Goal: Task Accomplishment & Management: Manage account settings

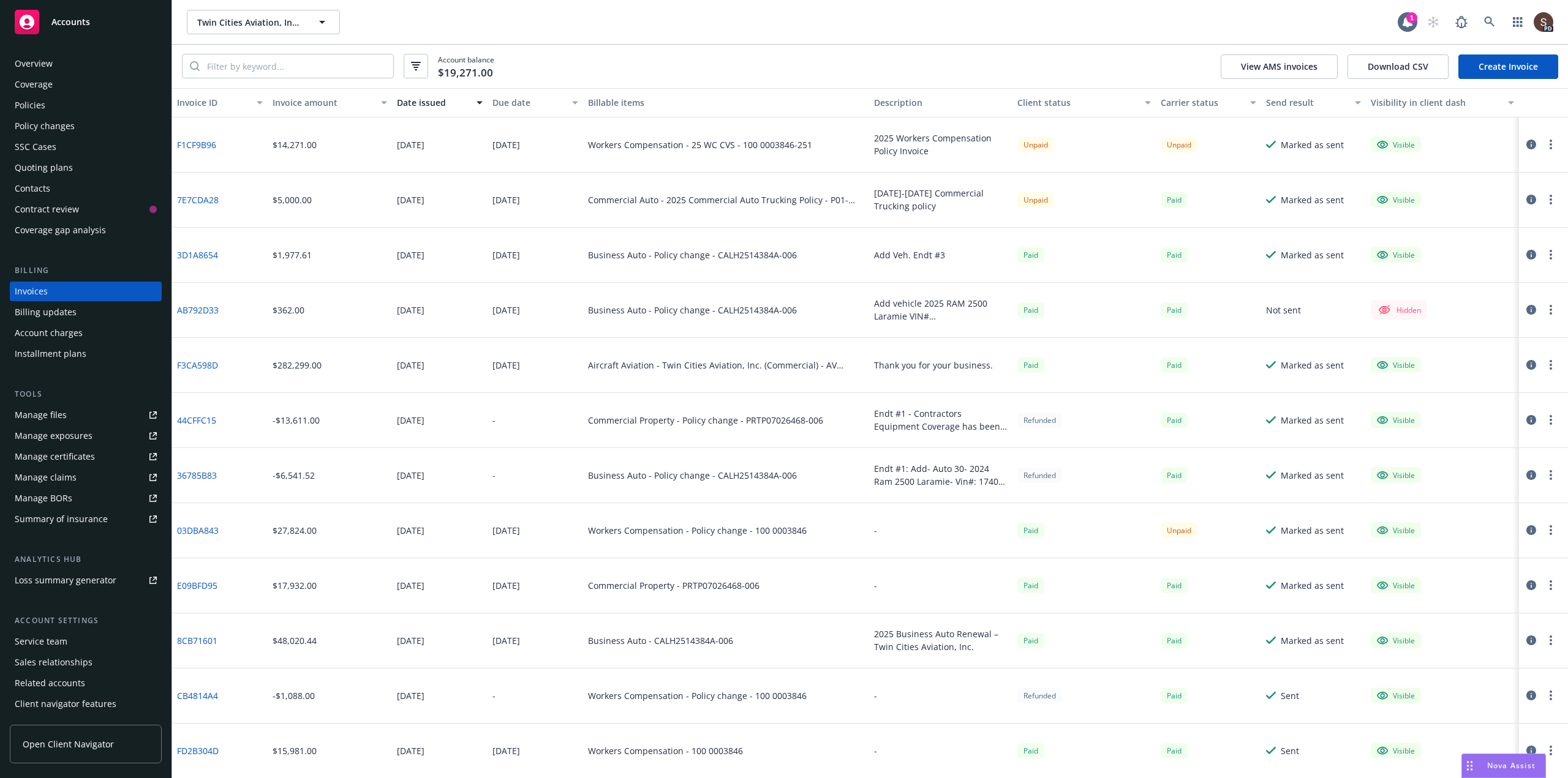
click at [31, 101] on div "Policies" at bounding box center [30, 105] width 30 height 20
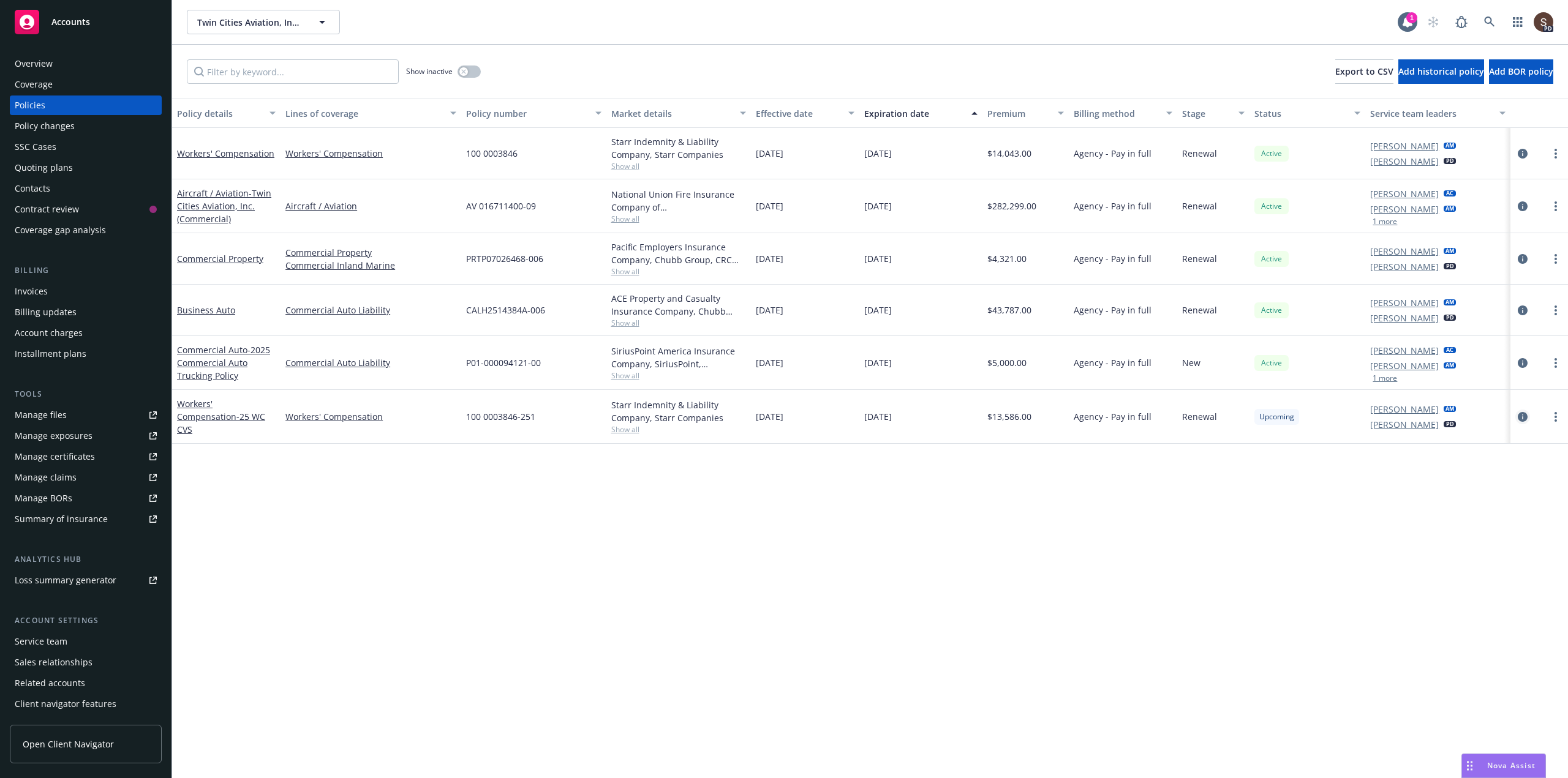
click at [1523, 414] on icon "circleInformation" at bounding box center [1522, 417] width 10 height 10
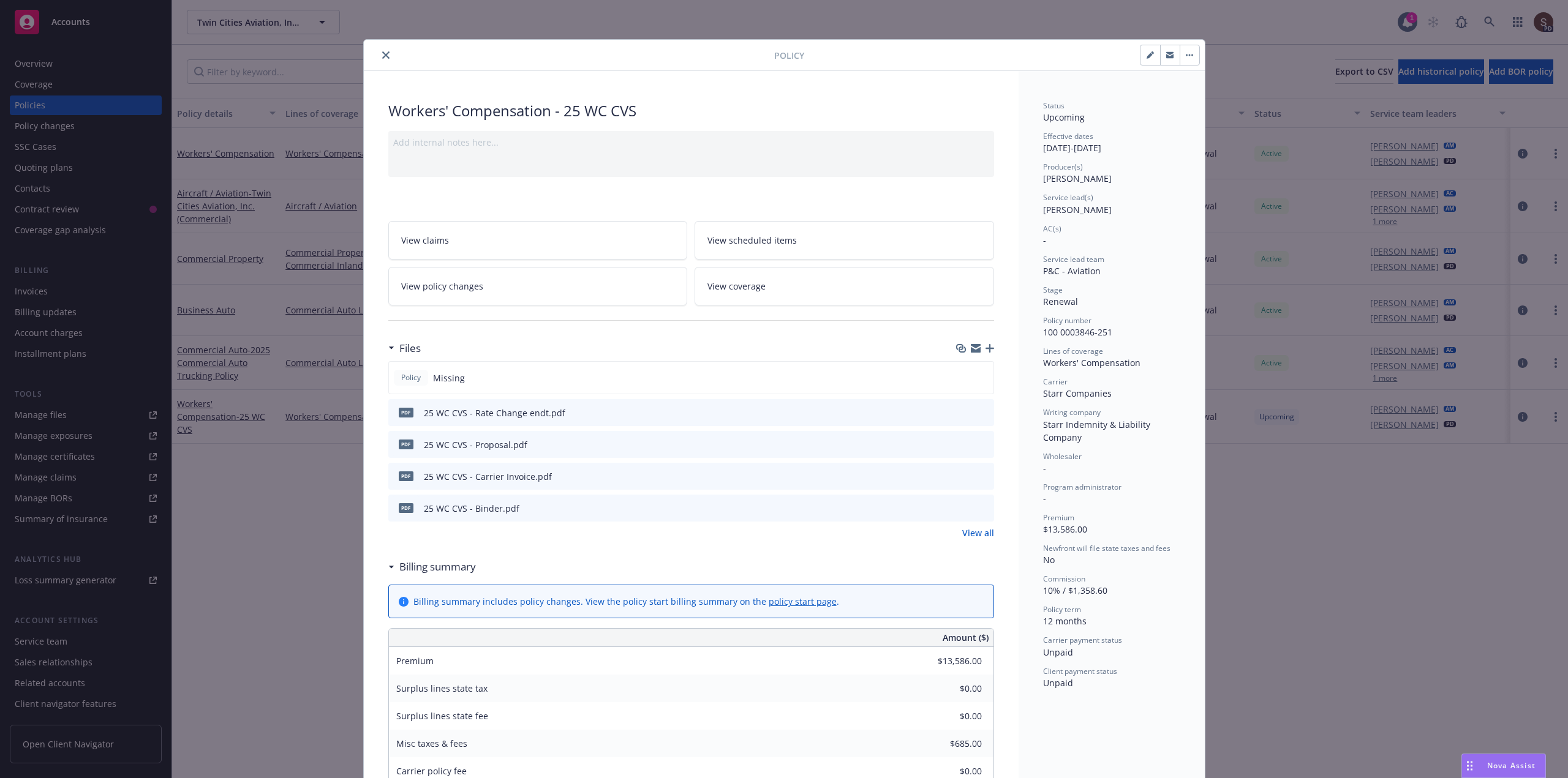
click at [985, 347] on icon "button" at bounding box center [989, 348] width 8 height 8
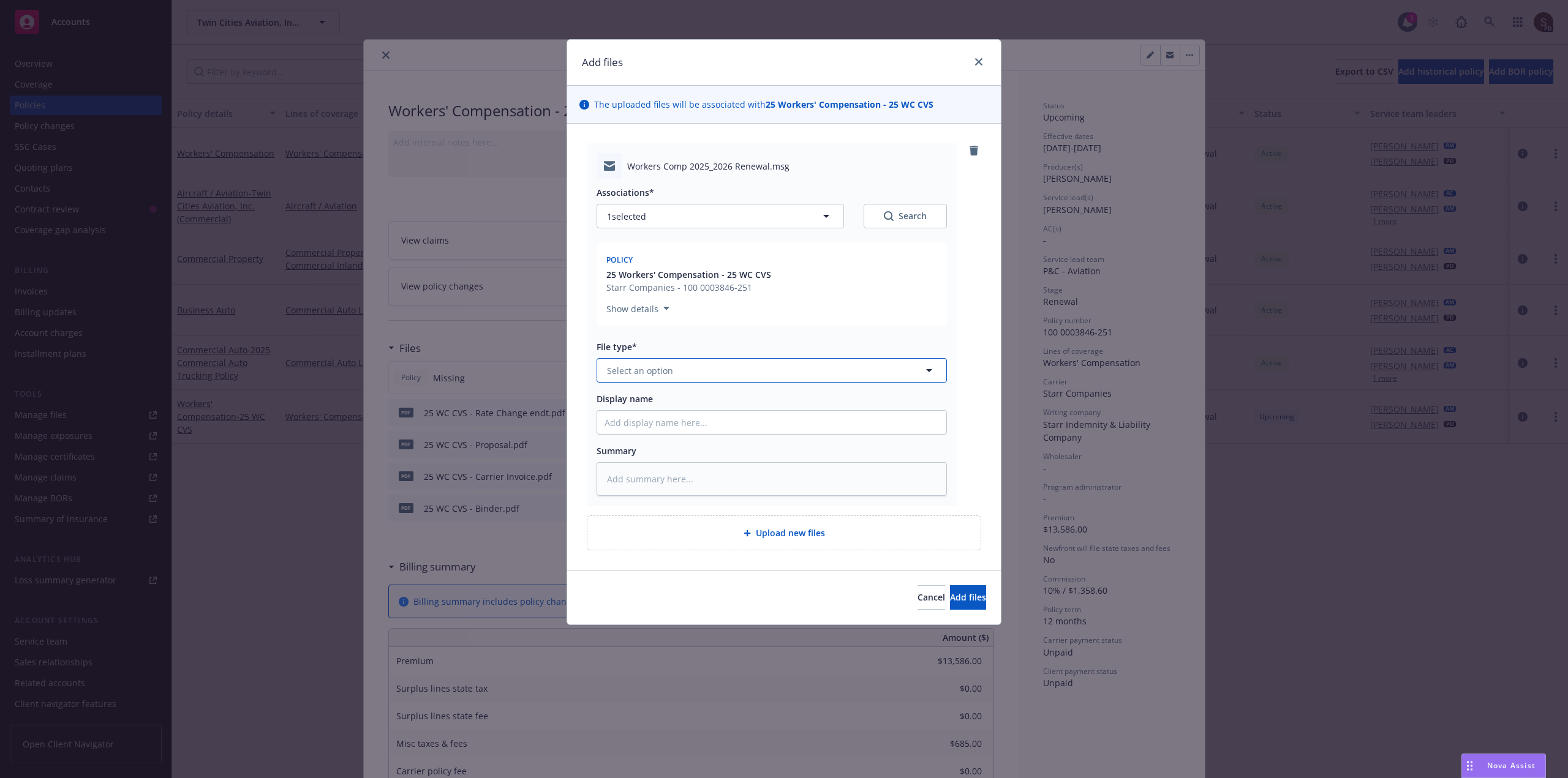
click at [607, 373] on span "Select an option" at bounding box center [640, 371] width 66 height 13
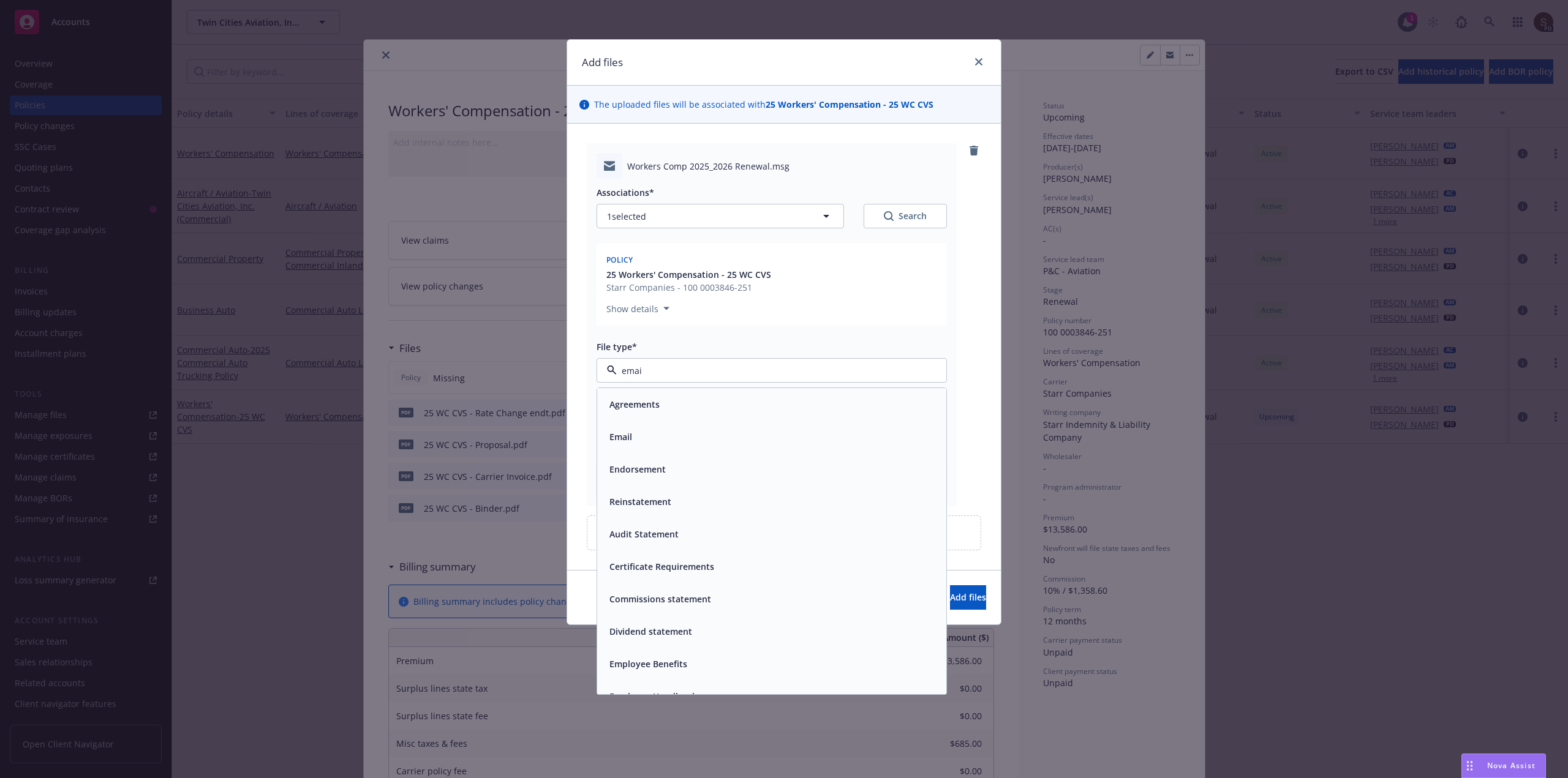
type input "email"
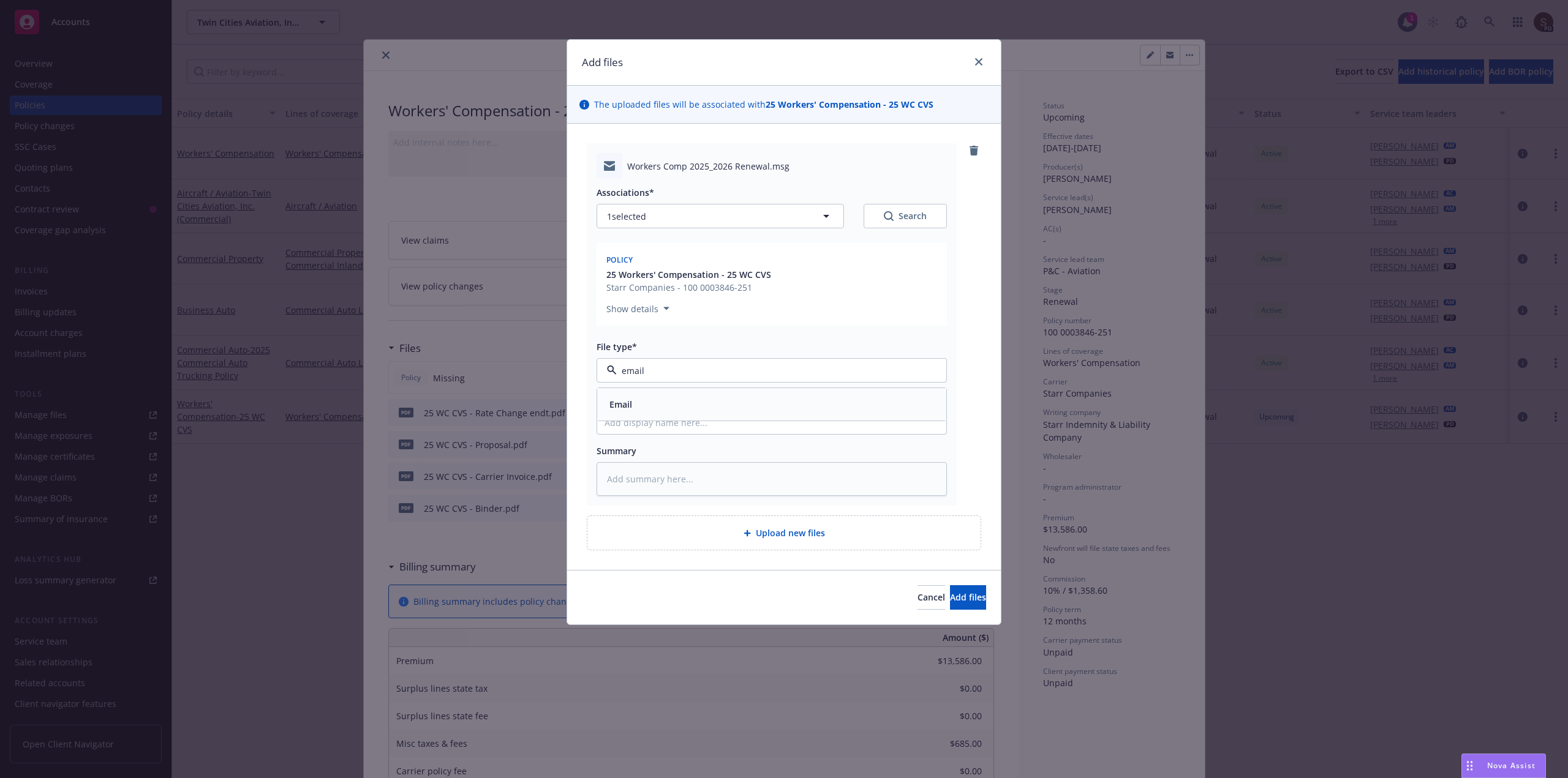
drag, startPoint x: 635, startPoint y: 404, endPoint x: 618, endPoint y: 420, distance: 23.3
click at [629, 405] on div "Email" at bounding box center [771, 405] width 334 height 18
click at [621, 422] on input "Display name" at bounding box center [771, 423] width 349 height 23
type textarea "x"
type input "2"
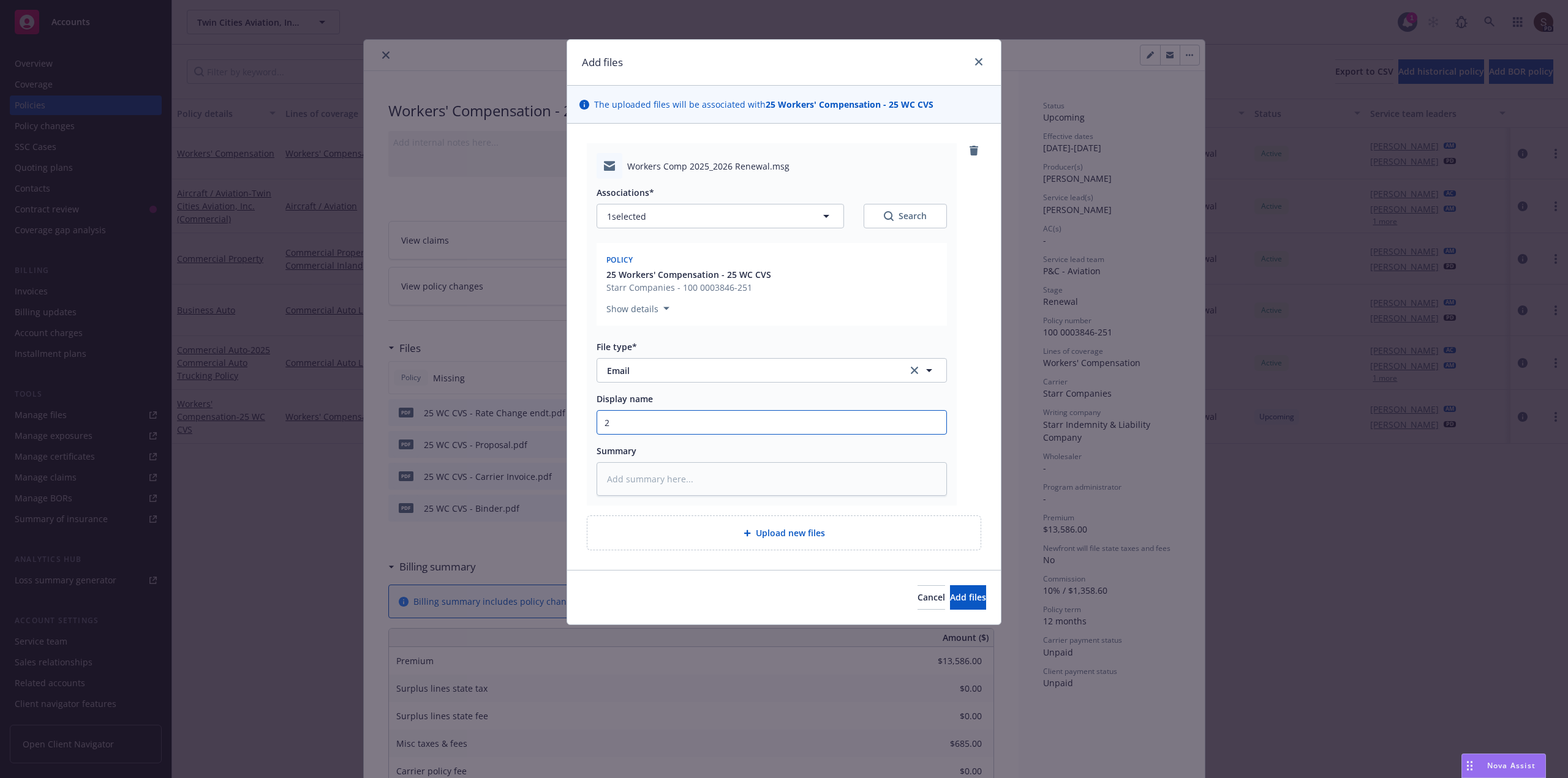
type textarea "x"
type input "20"
type textarea "x"
type input "202"
type textarea "x"
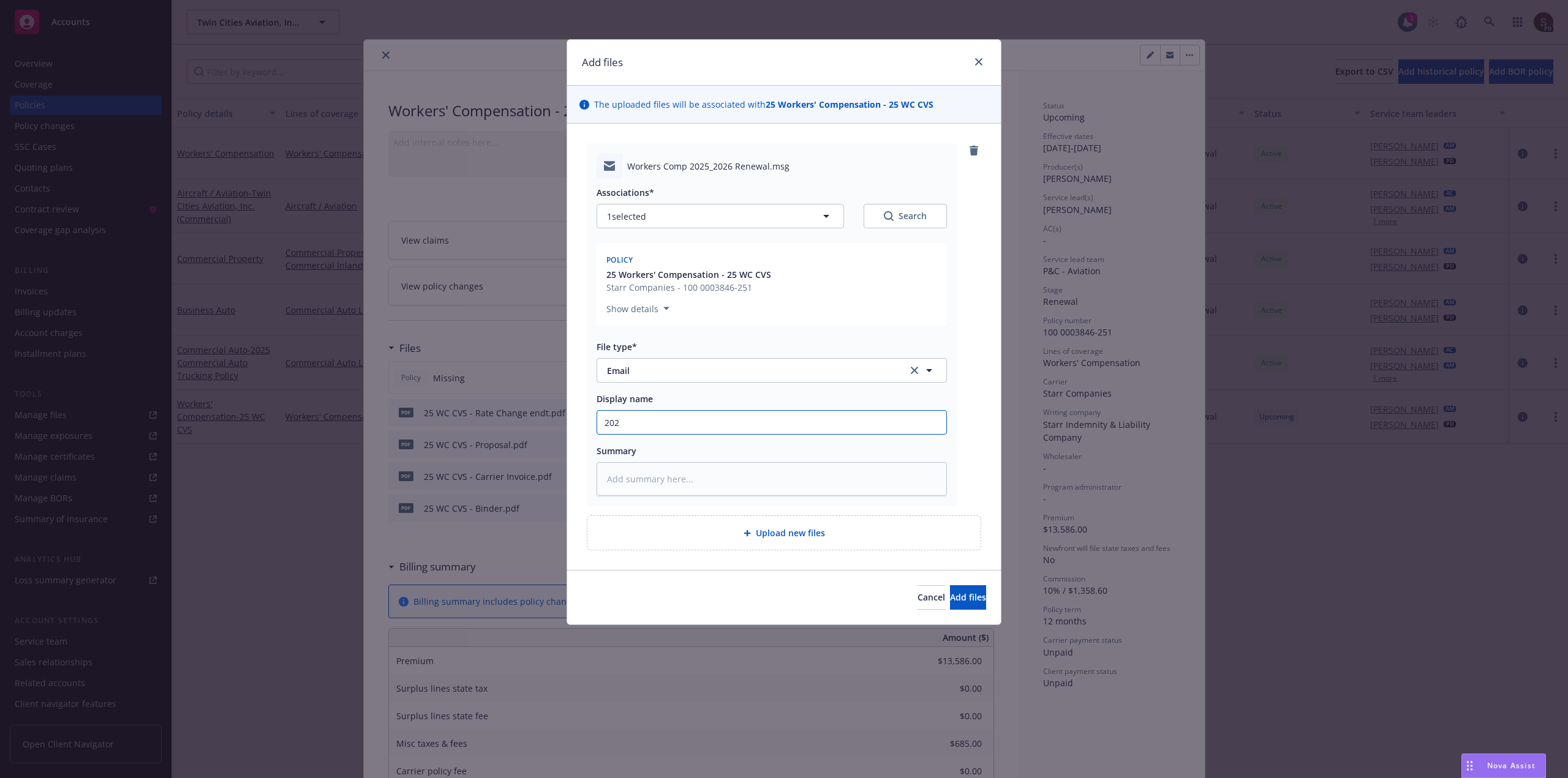
type input "2025"
type textarea "x"
type input "2025"
type textarea "x"
type input "2025 W"
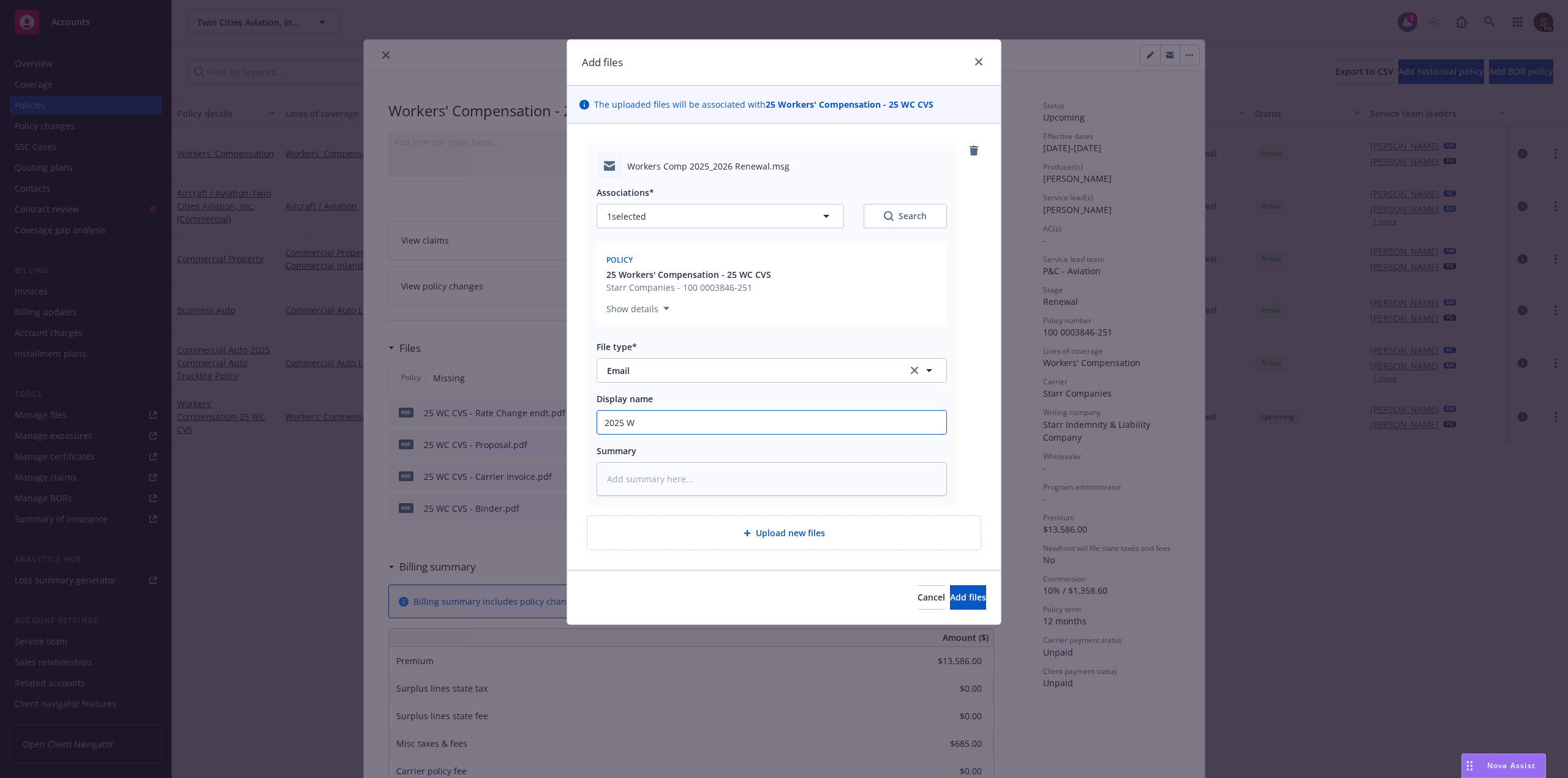
type textarea "x"
type input "2025 WO"
type textarea "x"
type input "2025 WOr"
type textarea "x"
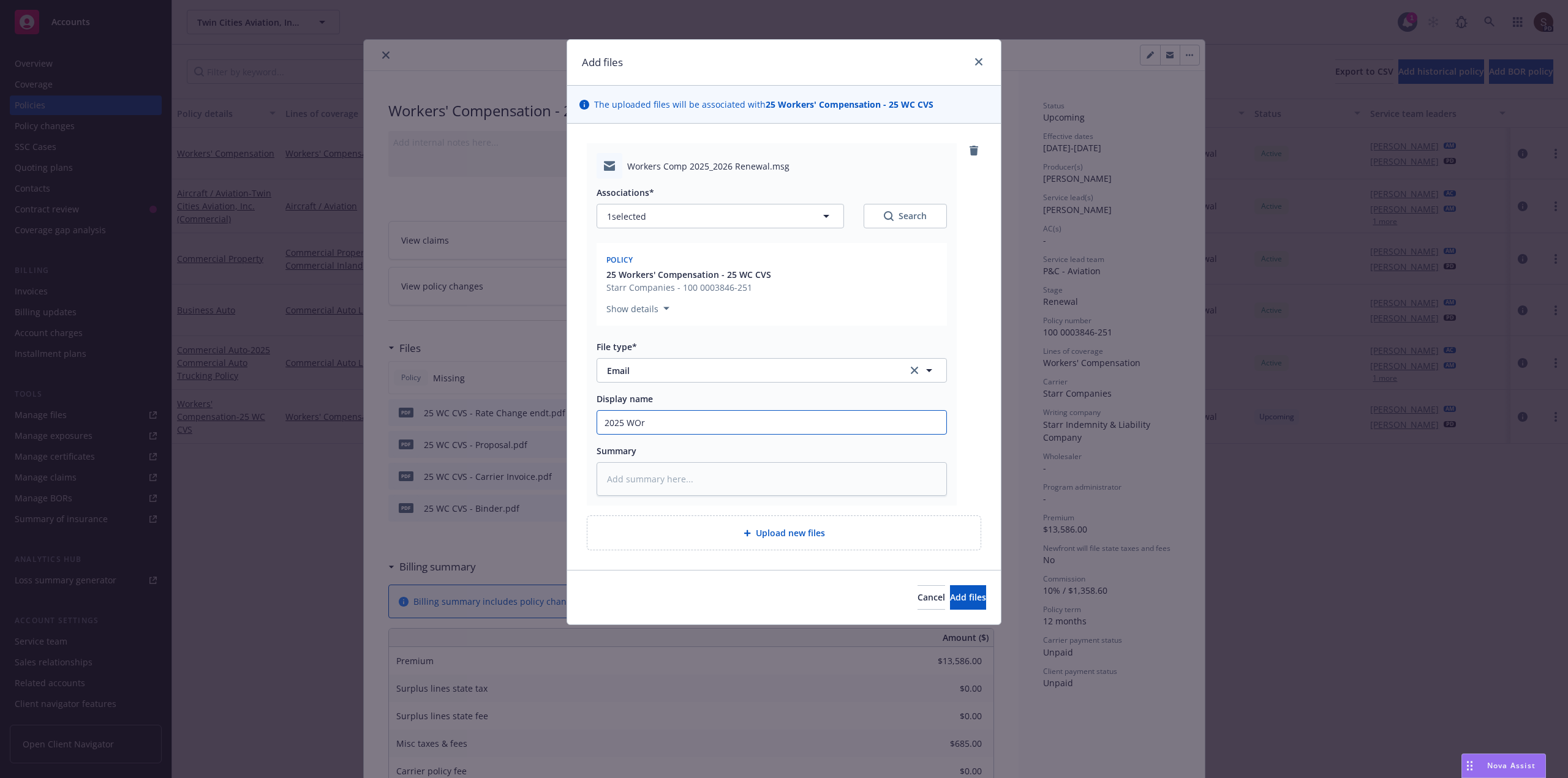
type input "2025 WOrk"
type textarea "x"
type input "2025 WOrke"
type textarea "x"
type input "2025 WOrker"
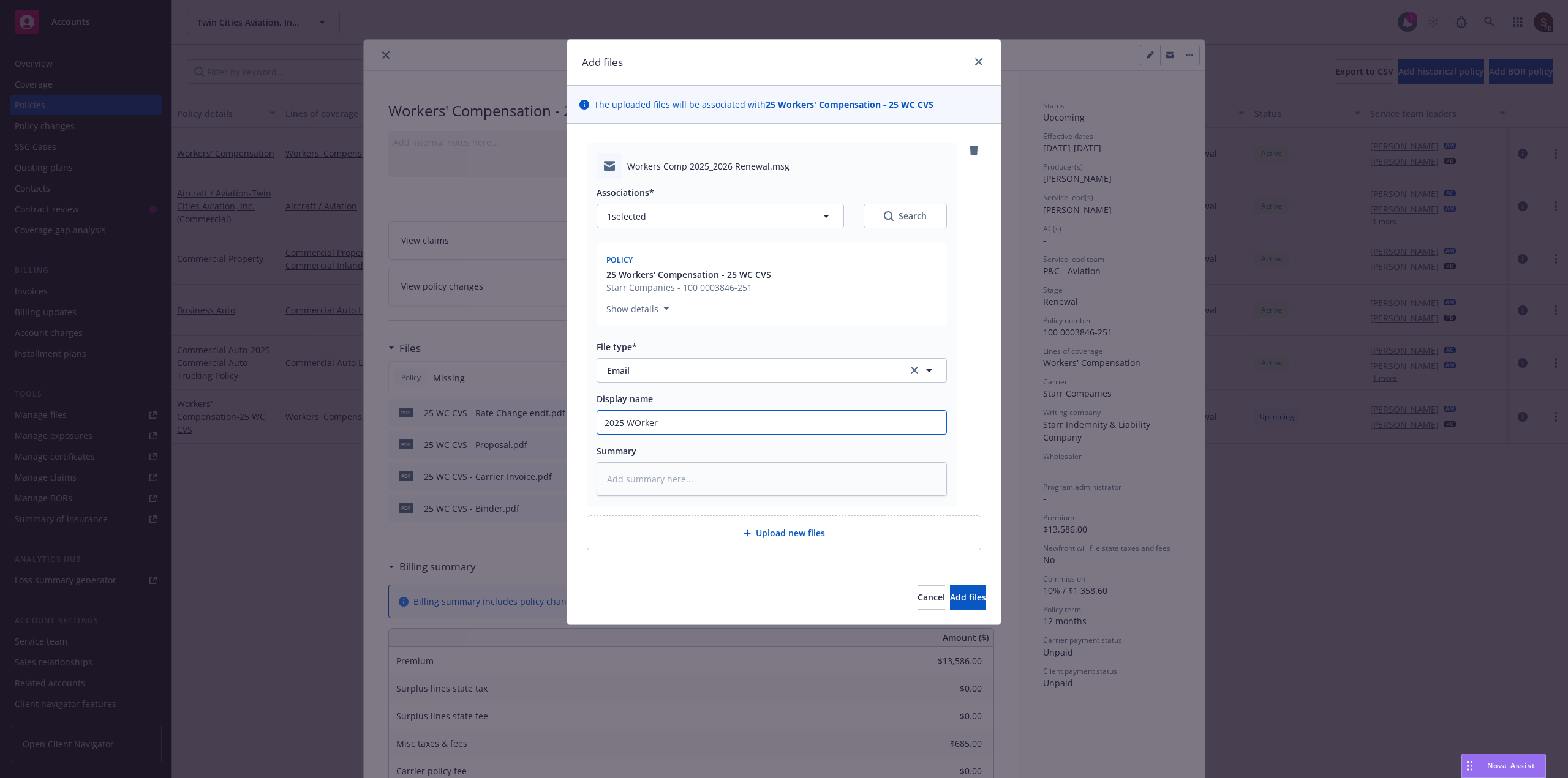
type textarea "x"
type input "2025 WOrkers"
type textarea "x"
type input "2025 WOrkers"
type textarea "x"
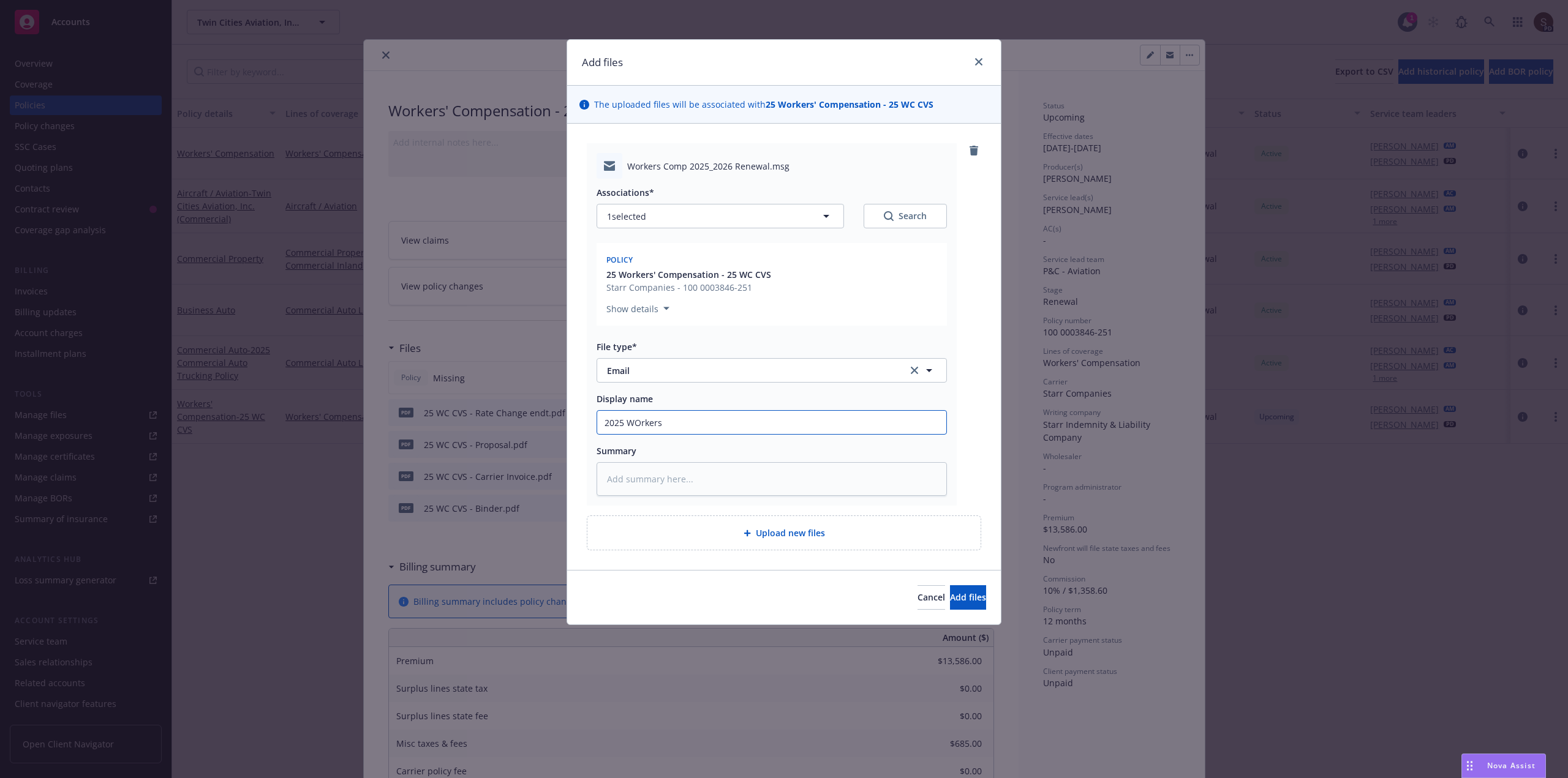
type input "2025 WOrkers C"
type textarea "x"
type input "2025 WOrkers Co"
type textarea "x"
type input "2025 WOrkers Com"
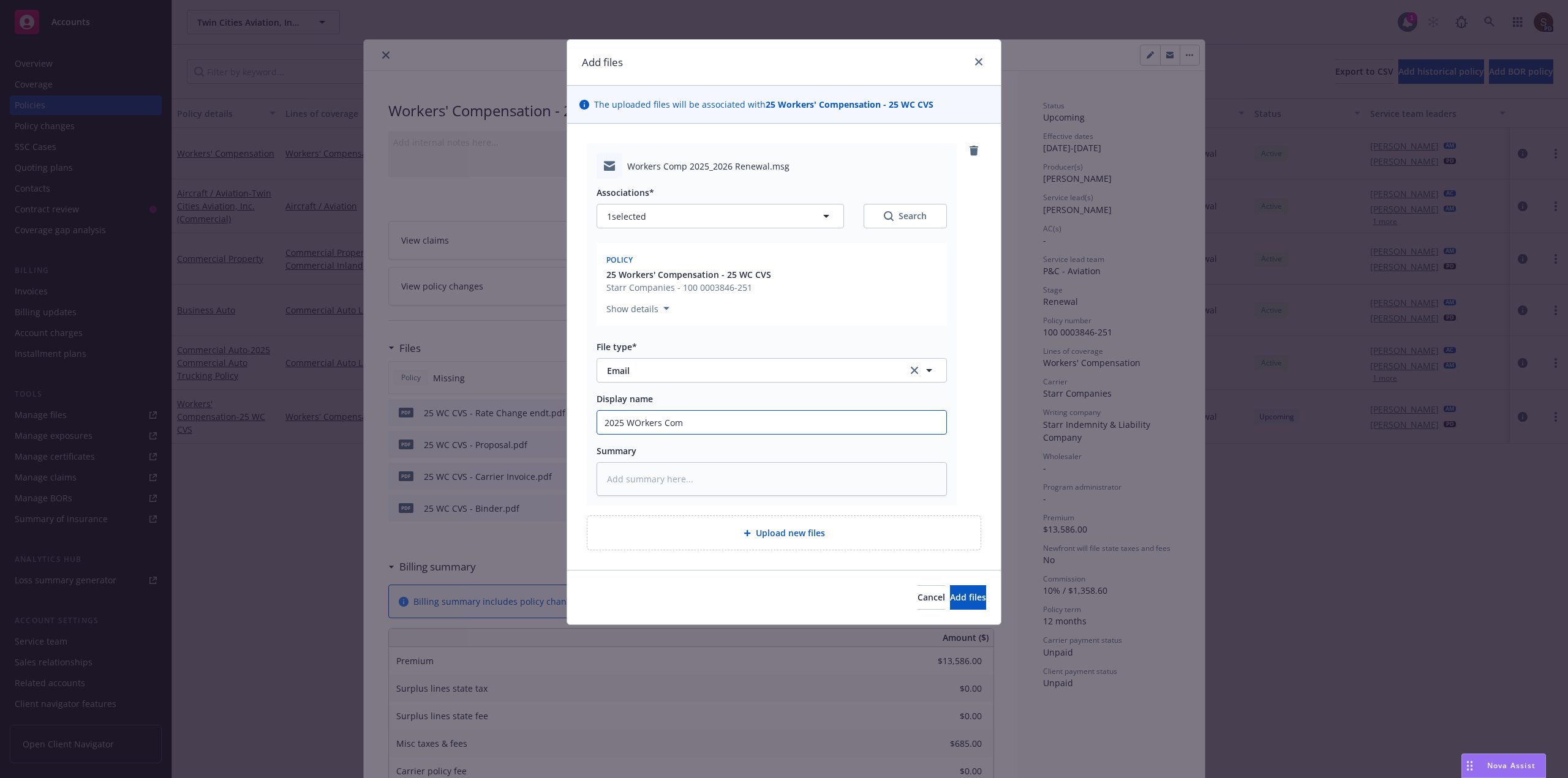
type textarea "x"
type input "2025 WOrkers Comp"
type textarea "x"
type input "2025 WOrkers Comp"
type textarea "x"
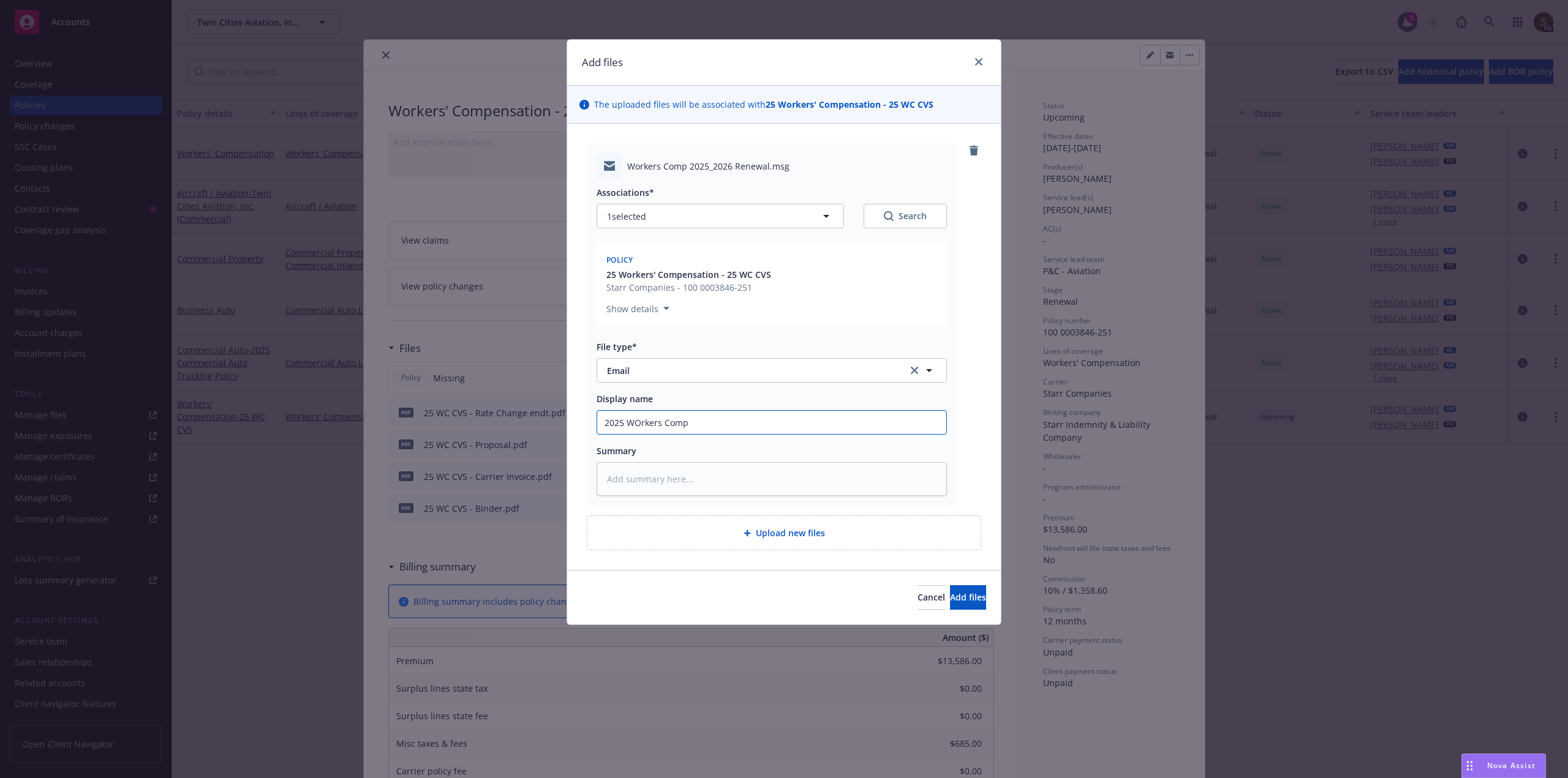
type input "2025 WOrkers Comp -"
type textarea "x"
type input "2025 WOrkers Comp -"
type textarea "x"
type input "2025 WOrkers Comp - r"
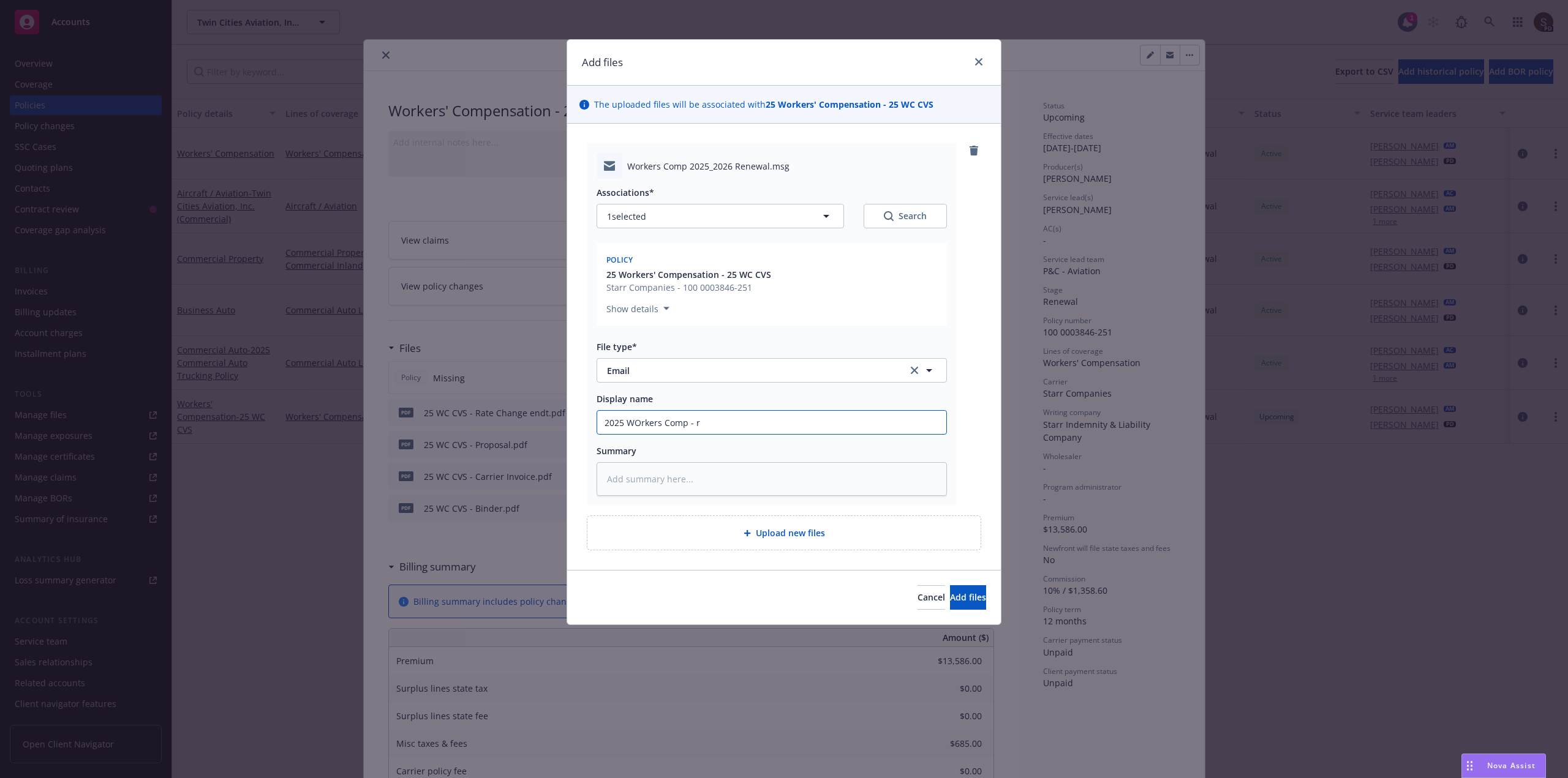
type textarea "x"
type input "2025 WOrkers Comp - re"
type textarea "x"
type input "2025 WOrkers Comp - ren"
type textarea "x"
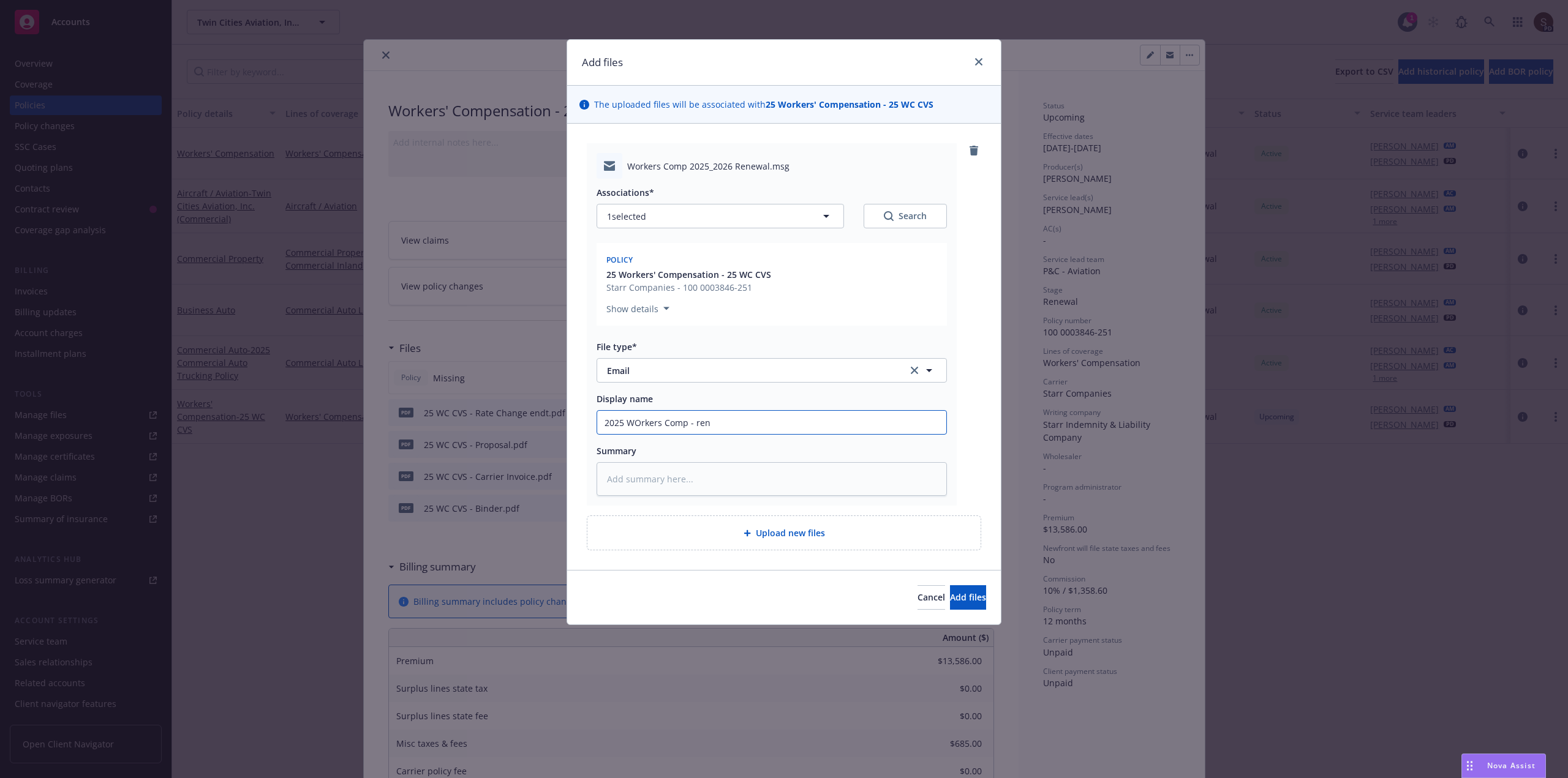
type input "2025 WOrkers Comp - [PERSON_NAME]"
type textarea "x"
type input "2025 WOrkers Comp - renew"
type textarea "x"
type input "2025 WOrkers Comp - renewa"
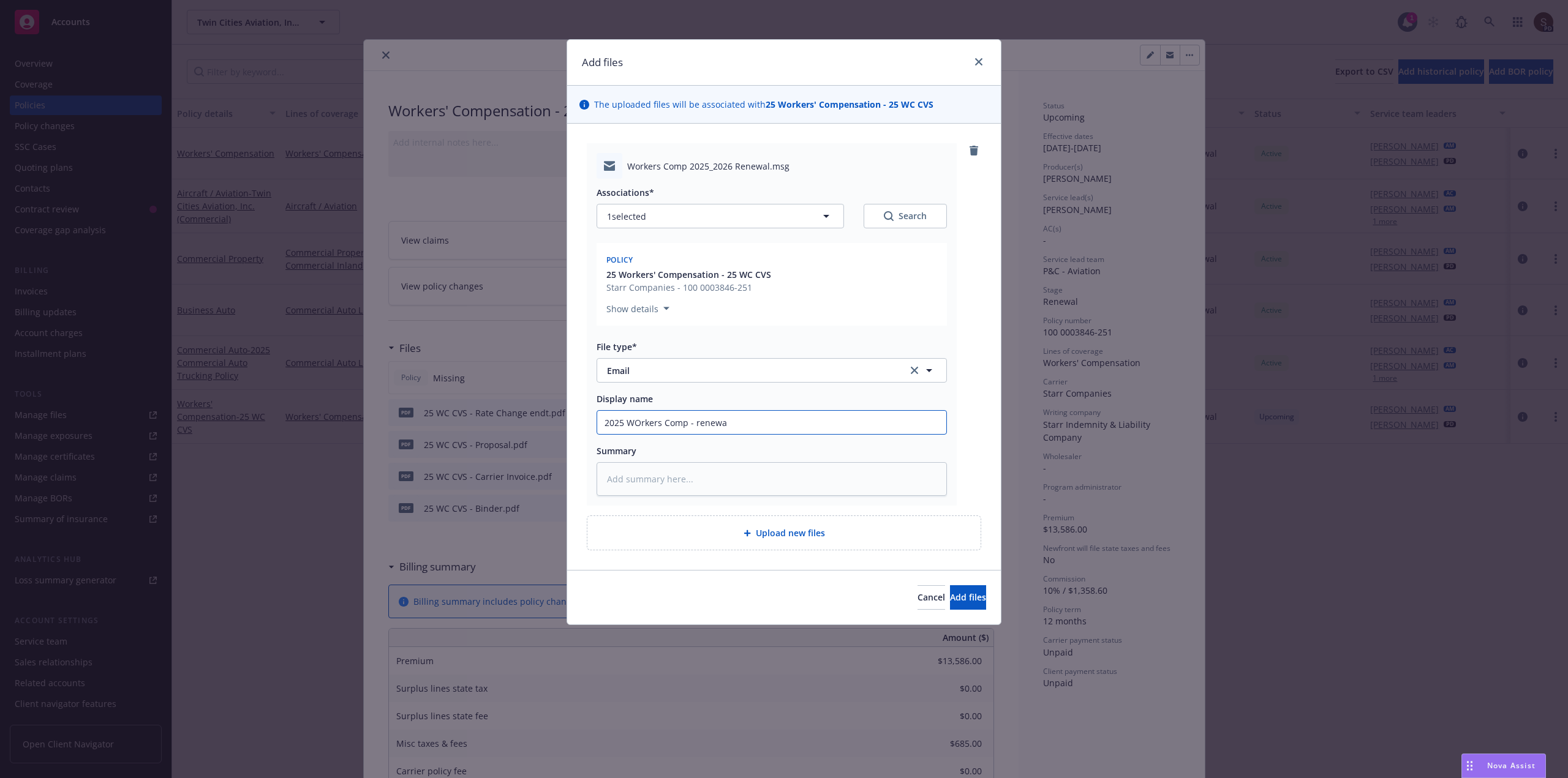
type textarea "x"
type input "2025 WOrkers Comp - renewal"
type textarea "x"
type input "2025 WOrkers Comp - renewal"
type textarea "x"
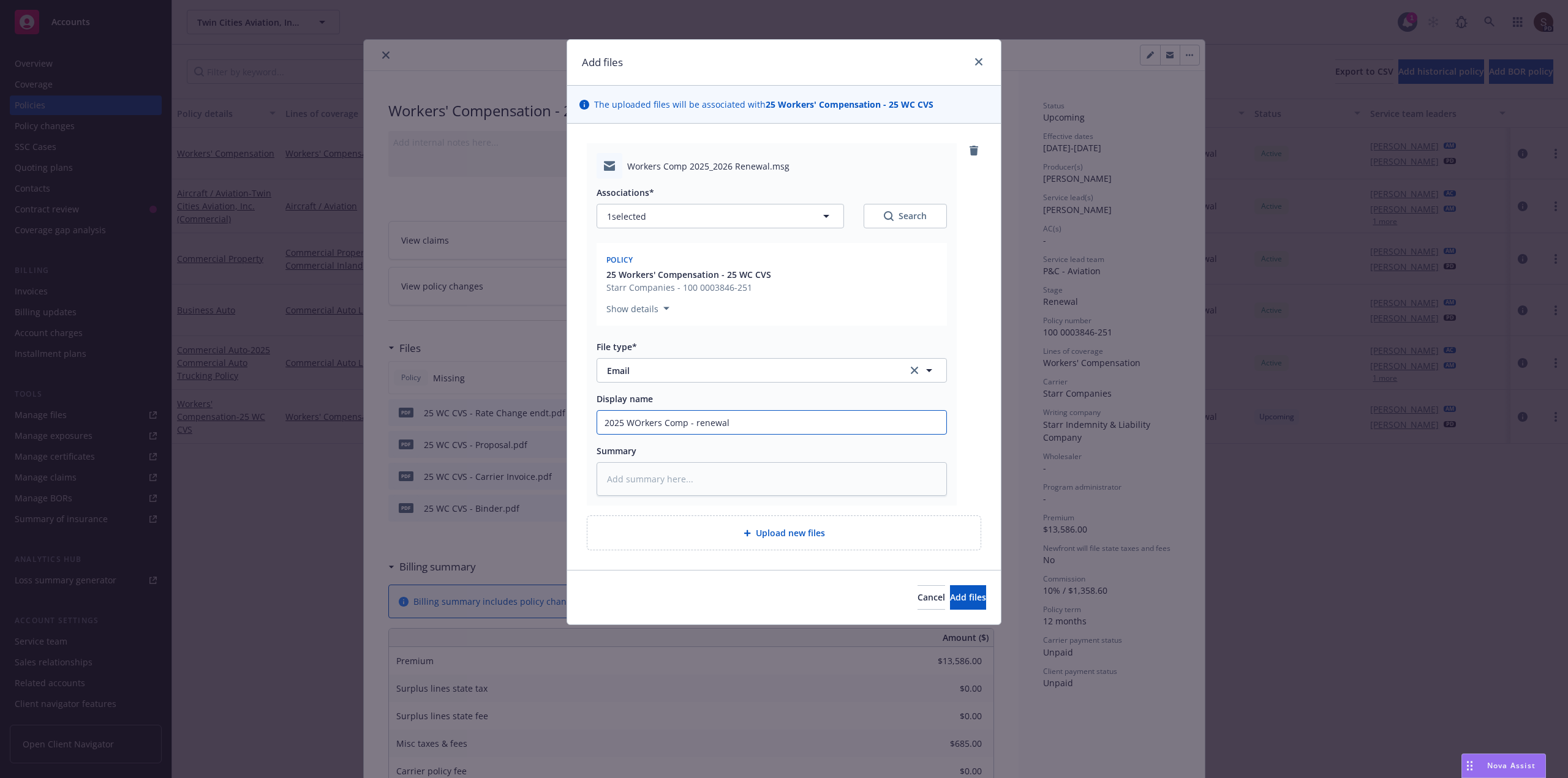
type input "2025 WOrkers Comp - renewal i"
type textarea "x"
type input "2025 WOrkers Comp - renewal in"
type textarea "x"
type input "2025 WOrkers Comp - renewal inv"
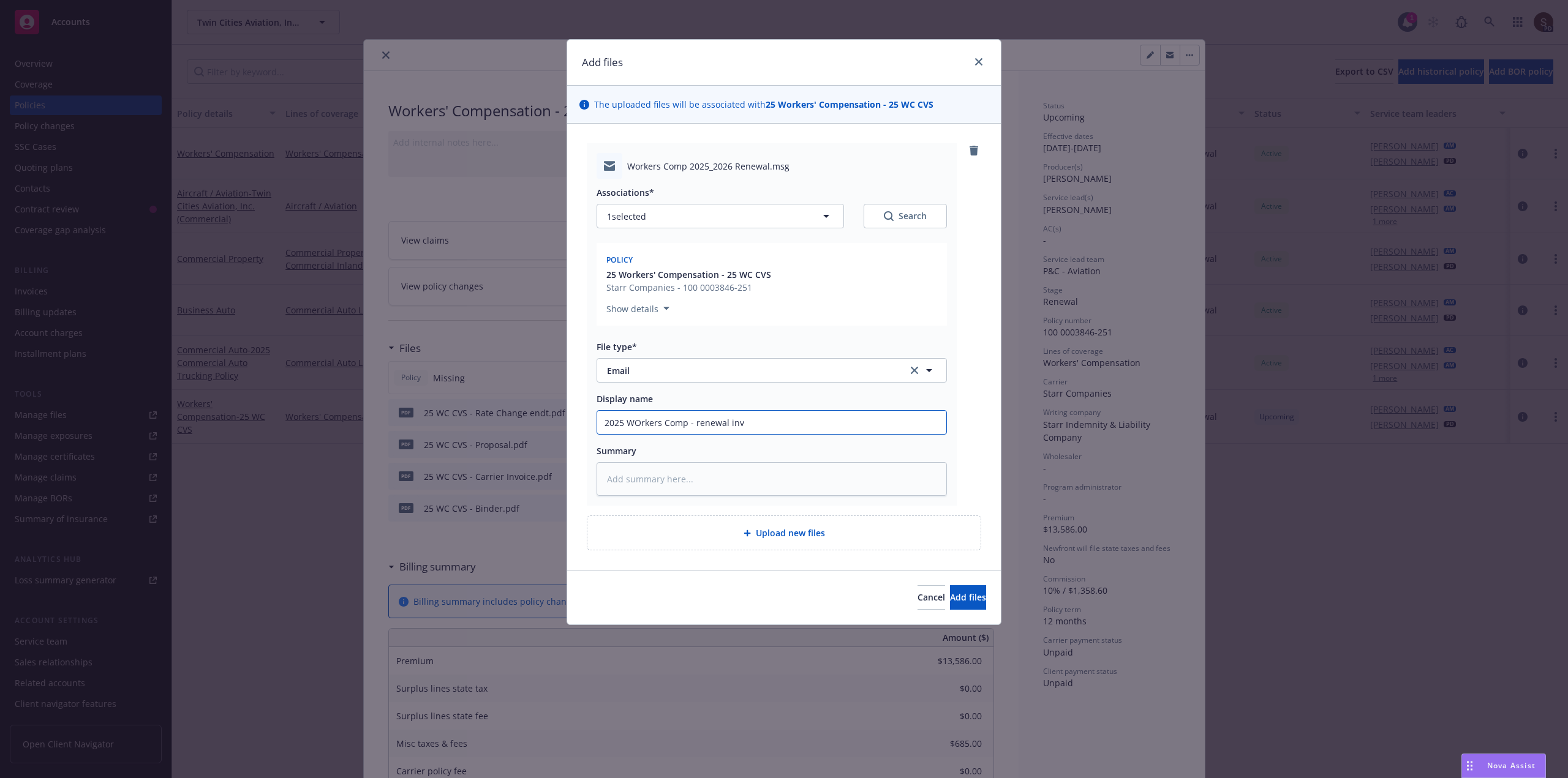
type textarea "x"
type input "2025 WOrkers Comp - renewal invo"
type textarea "x"
type input "2025 WOrkers Comp - renewal invoi"
type textarea "x"
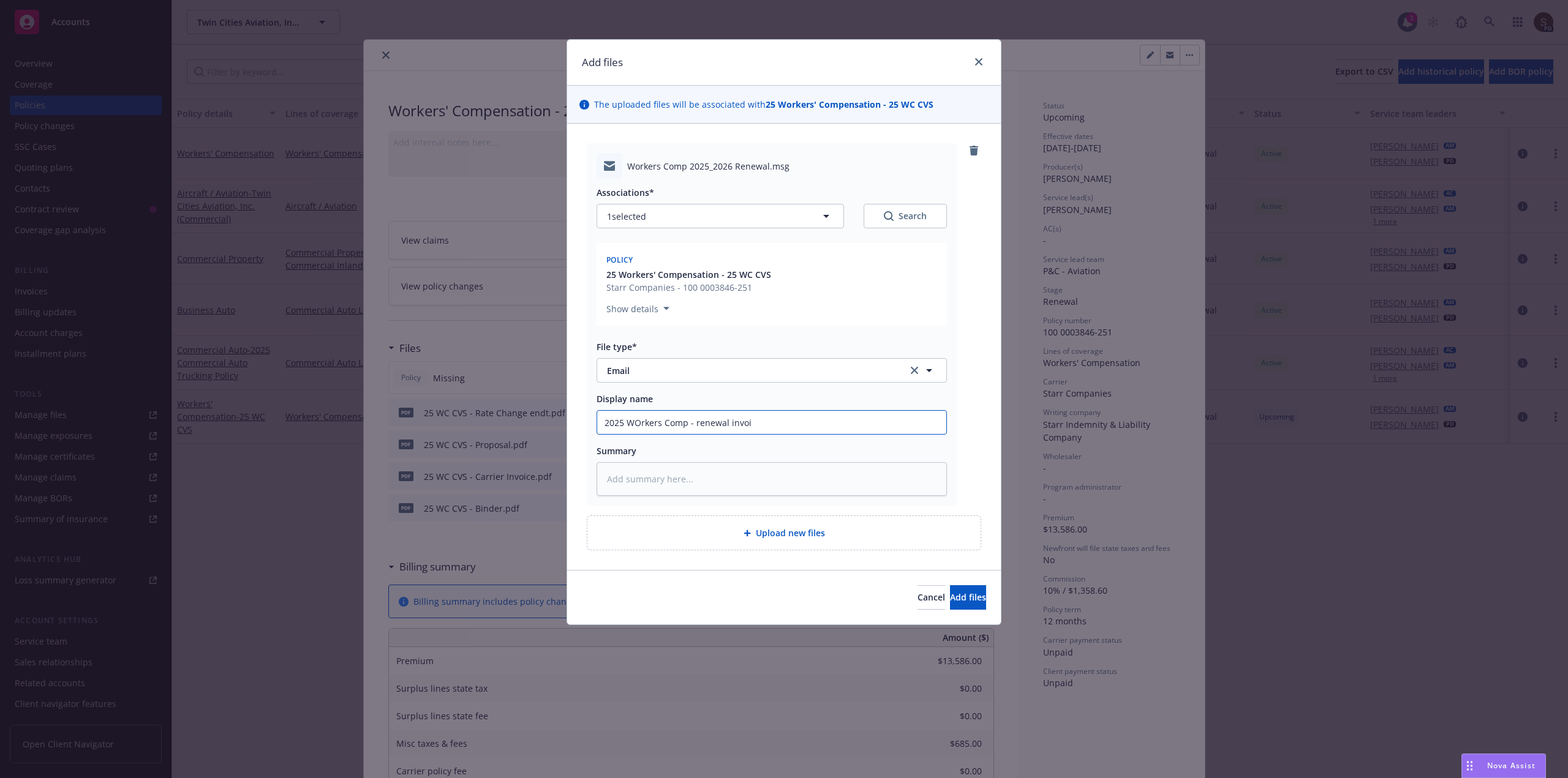
type input "2025 WOrkers Comp - renewal invoic"
type textarea "x"
type input "2025 WOrkers Comp - renewal invoice"
type textarea "x"
type input "2025 WOrkers Comp - renewal invoice,"
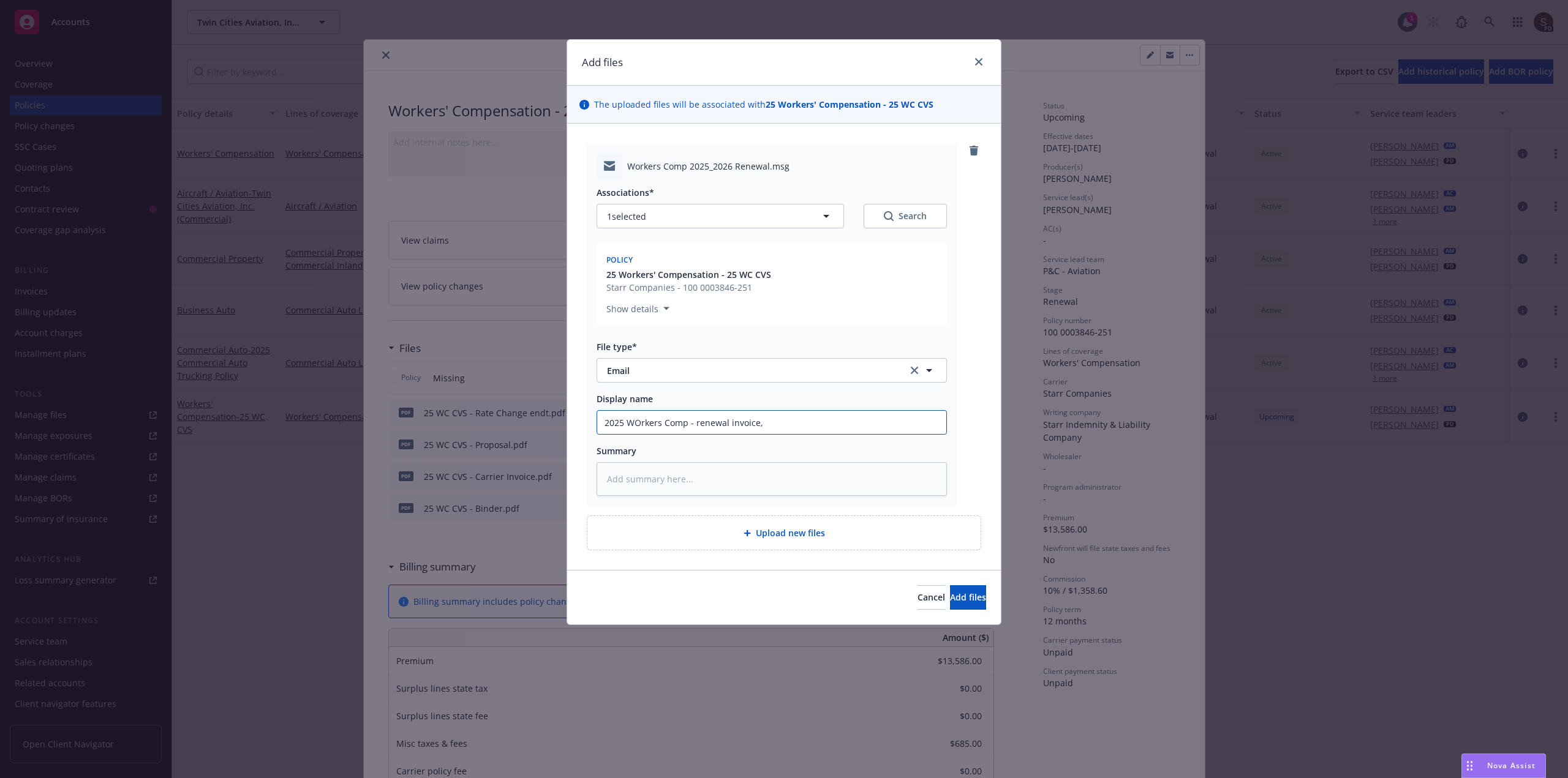
type textarea "x"
type input "2025 WOrkers Comp - renewal invoice,"
type textarea "x"
type input "2025 WOrkers Comp - renewal invoice, r"
type textarea "x"
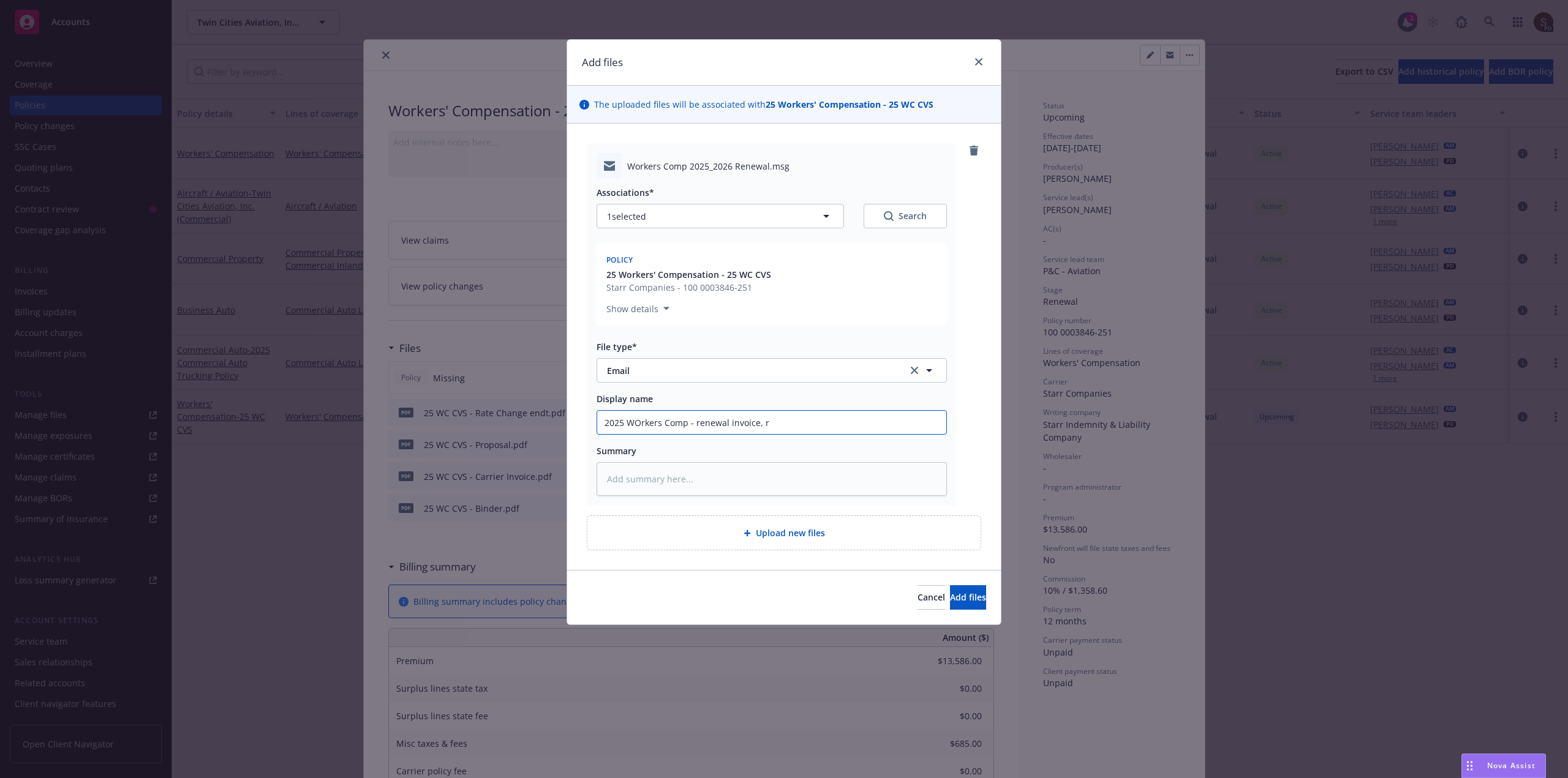
type input "2025 WOrkers Comp - renewal invoice, ra"
type textarea "x"
type input "2025 WOrkers Comp - renewal invoice, rat"
type textarea "x"
type input "2025 WOrkers Comp - renewal invoice, rati"
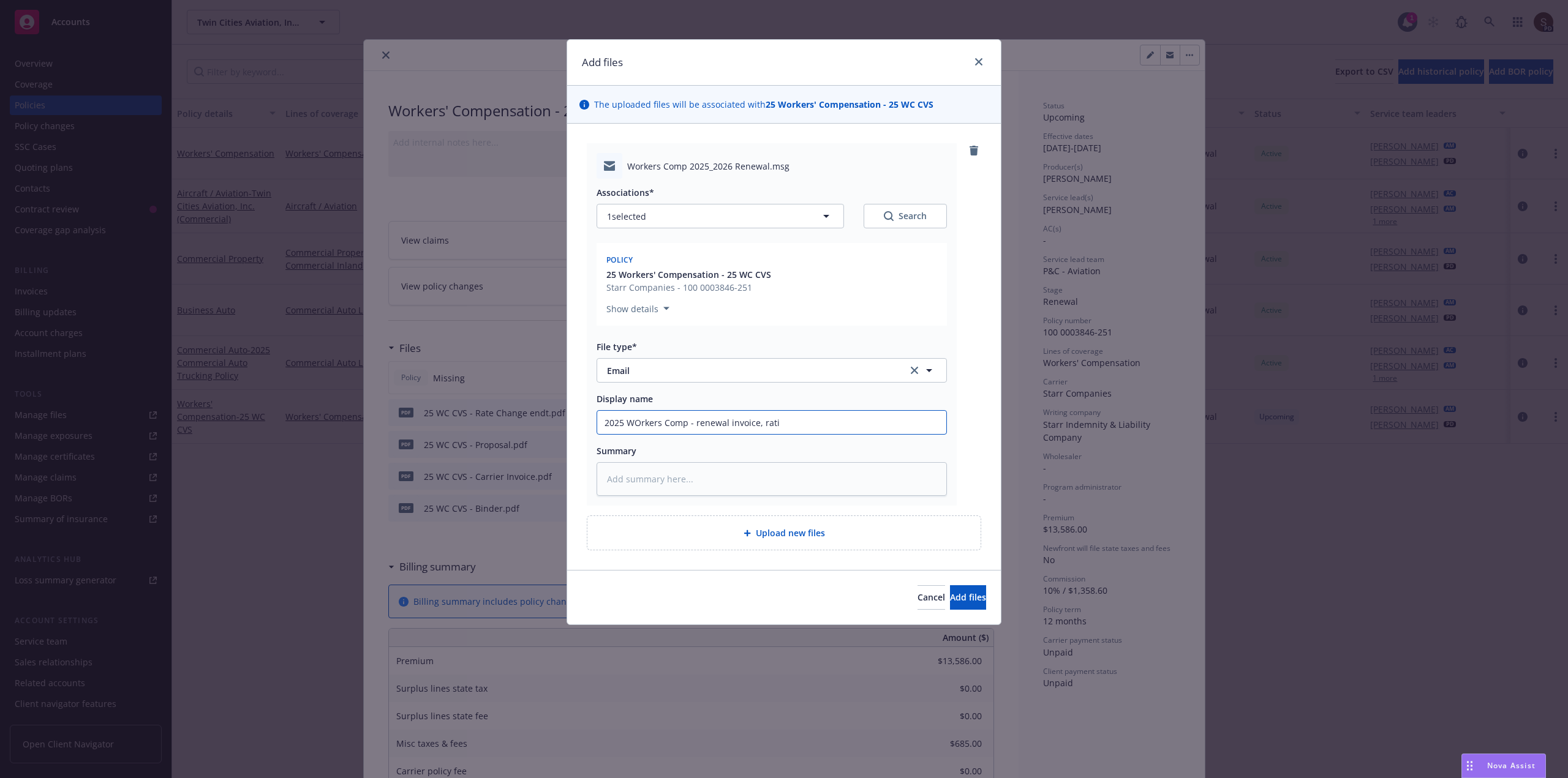
type textarea "x"
type input "2025 WOrkers Comp - renewal invoice, ratin"
type textarea "x"
type input "2025 WOrkers Comp - renewal invoice, rating"
type textarea "x"
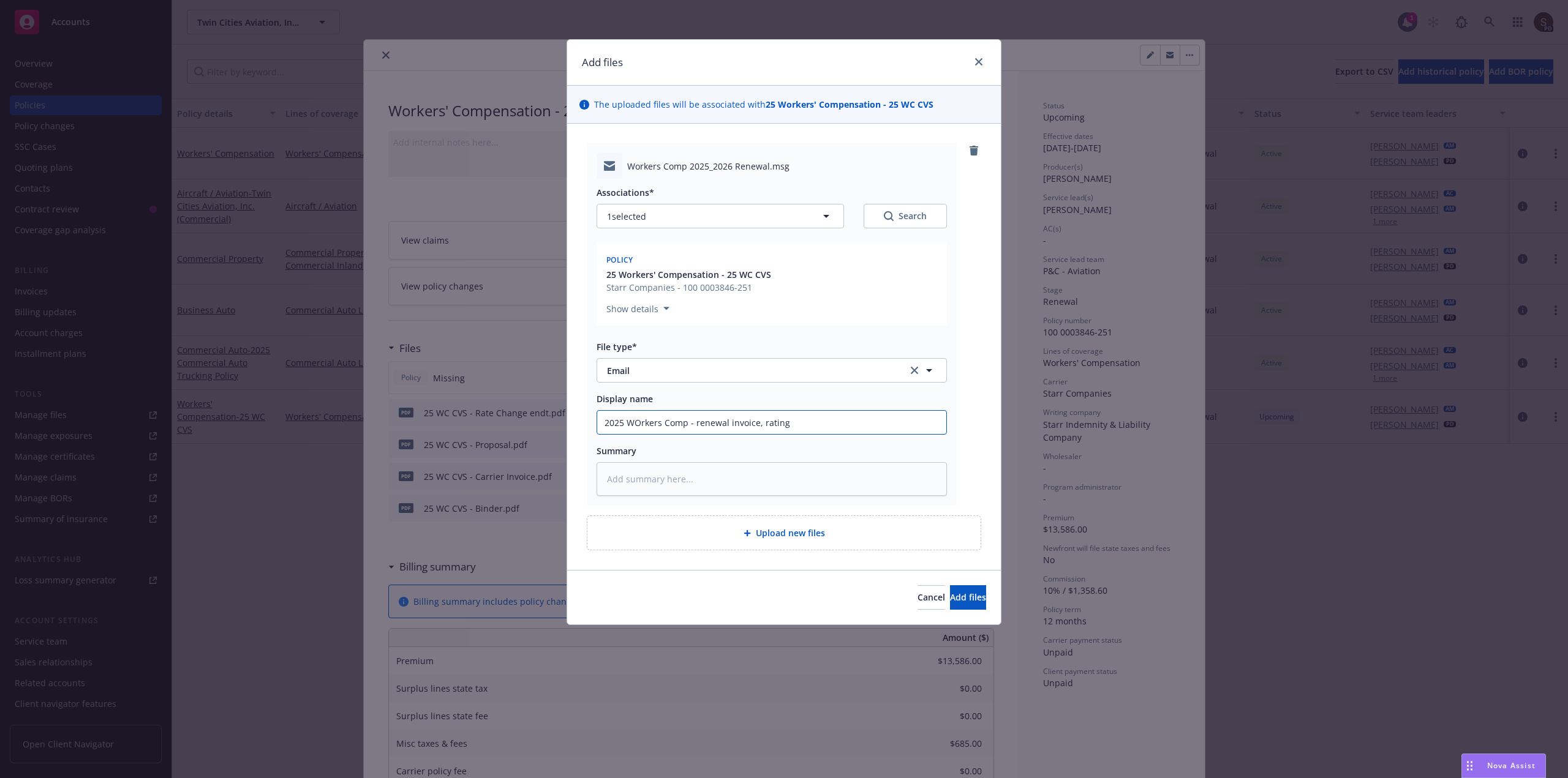
type input "2025 WOrkers Comp - renewal invoice, ratings"
type textarea "x"
type input "2025 WOrkers Comp - renewal invoice, ratings"
type textarea "x"
type input "2025 WOrkers Comp - renewal invoice, ratings p"
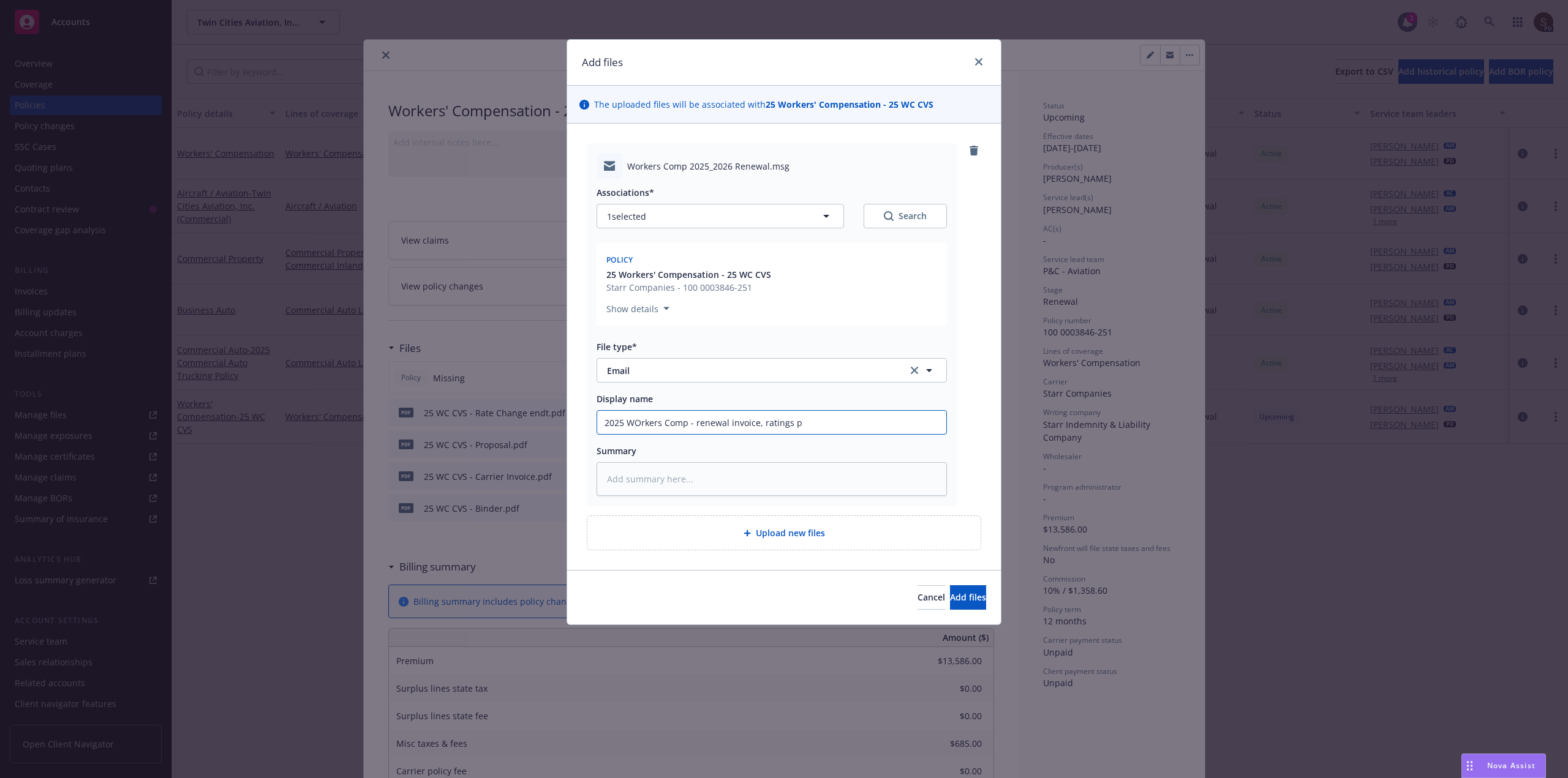
type textarea "x"
type input "2025 WOrkers Comp - renewal invoice, ratings pa"
type textarea "x"
type input "2025 WOrkers Comp - renewal invoice, ratings pag"
type textarea "x"
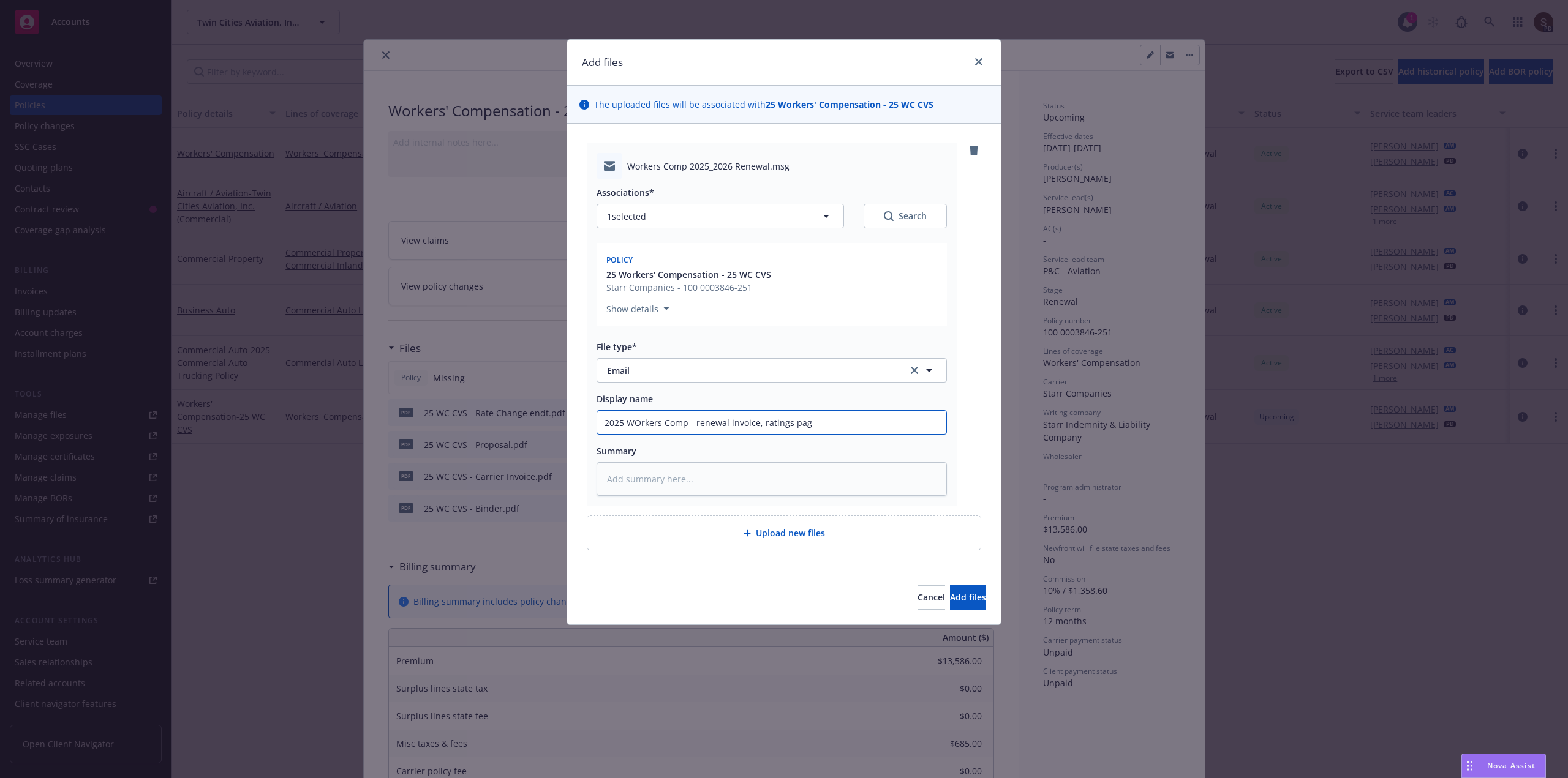
type input "2025 WOrkers Comp - renewal invoice, ratings page"
type textarea "x"
type input "2025 WOrkers Comp - renewal invoice, ratings pages"
click at [635, 423] on input "2025 WOrkers Comp - renewal invoice, ratings pages" at bounding box center [771, 423] width 349 height 23
type textarea "x"
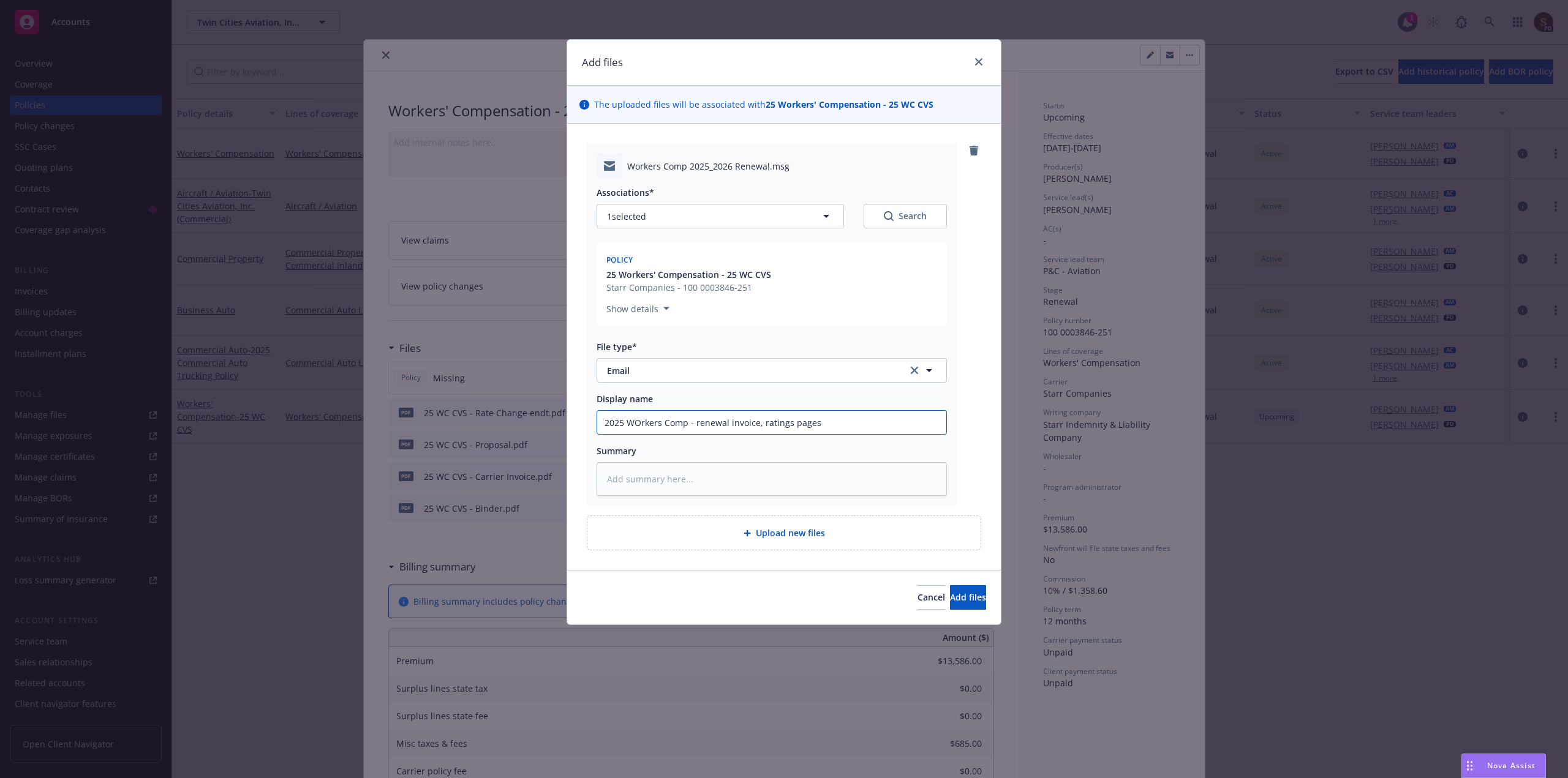
type input "2025 Wrkers Comp - renewal invoice, ratings pages"
type textarea "x"
type input "2025 Workers Comp - renewal invoice, ratings pages"
click at [821, 426] on input "2025 Workers Comp - renewal invoice, ratings pages" at bounding box center [771, 423] width 349 height 23
type textarea "x"
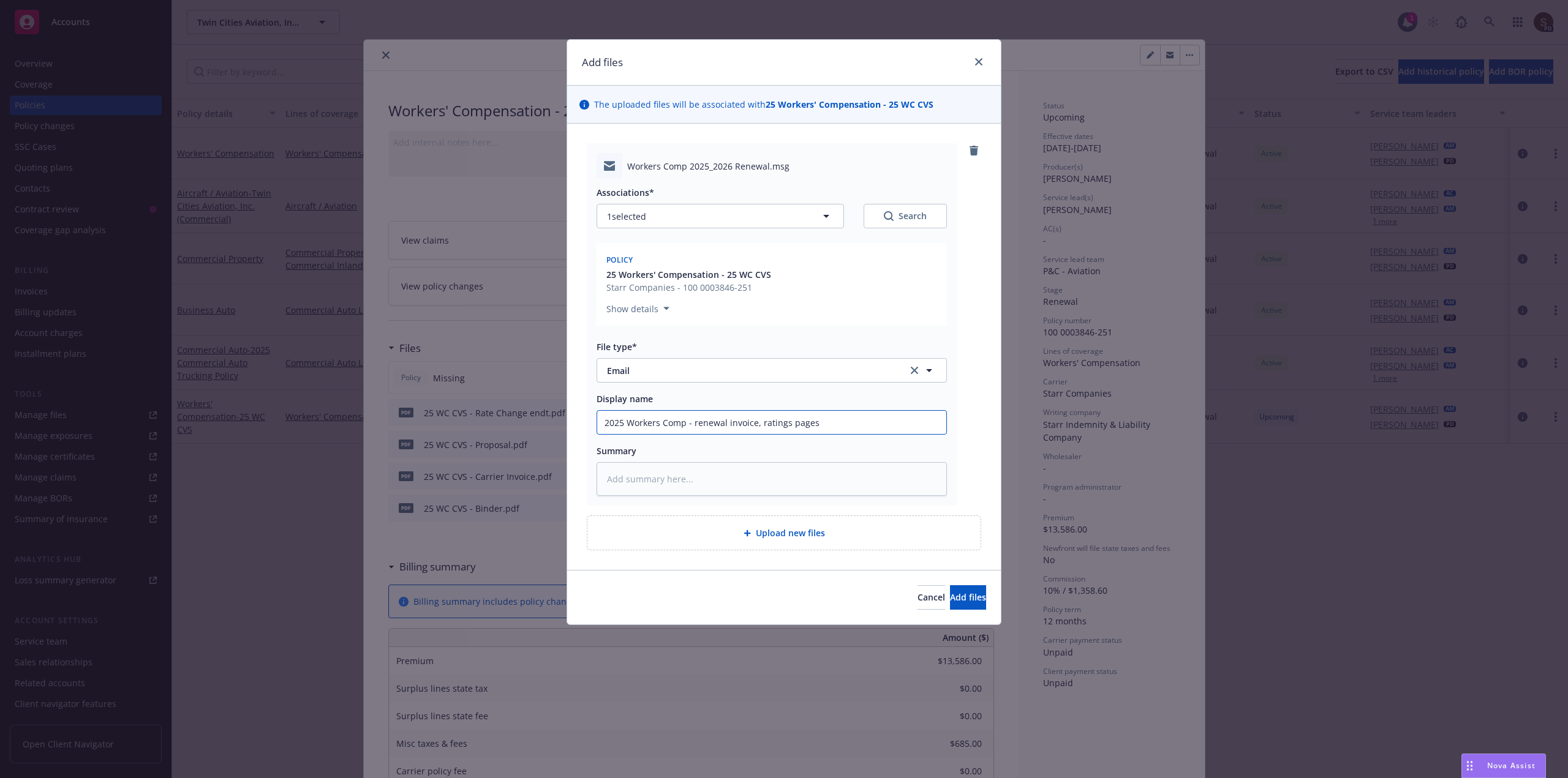
type input "2025 Workers Comp - renewal invoice, ratings pages"
type textarea "x"
type input "2025 Workers Comp - renewal invoice, ratings pages a"
type textarea "x"
type input "2025 Workers Comp - renewal invoice, ratings pages an"
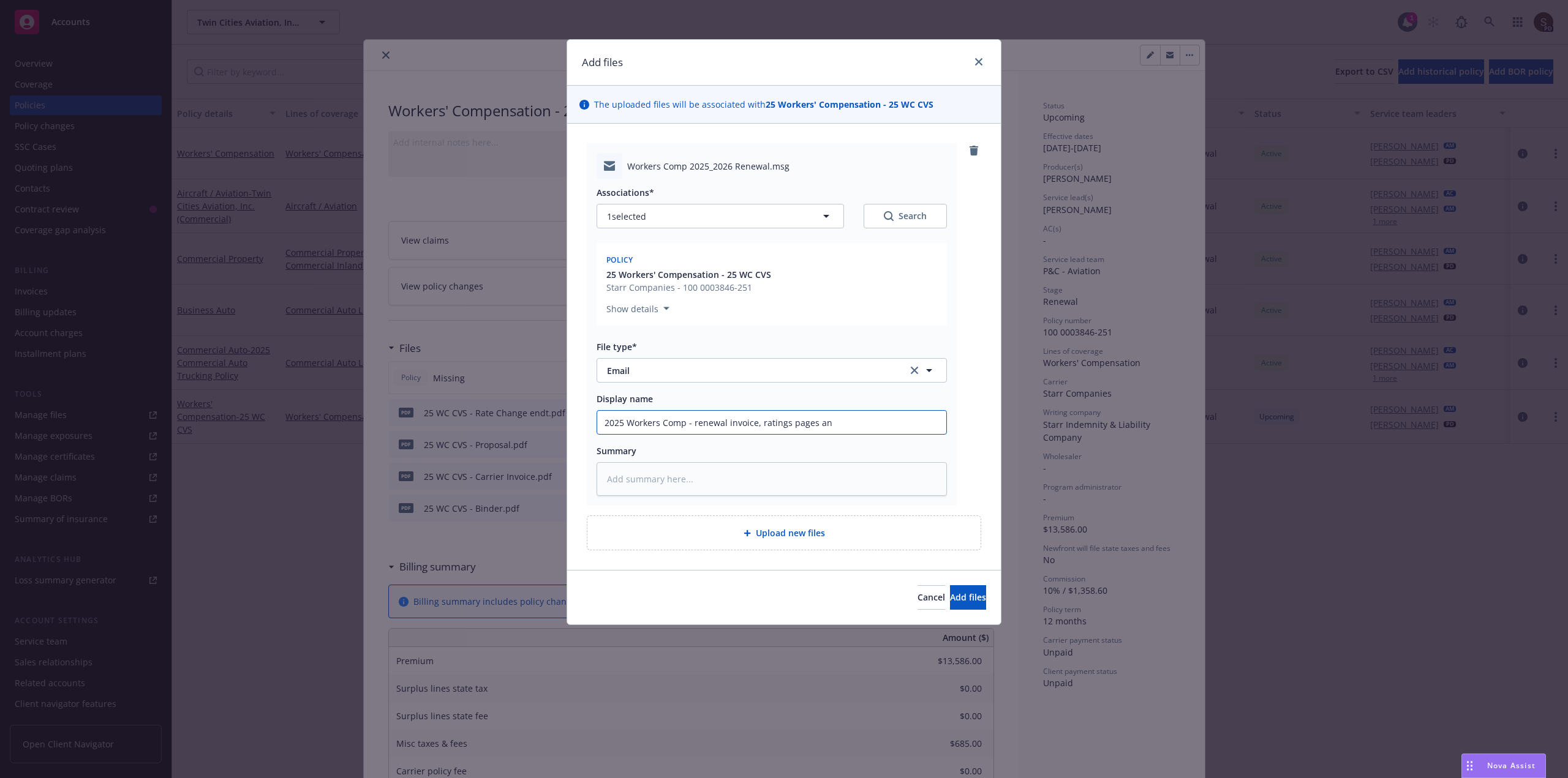
type textarea "x"
type input "2025 Workers Comp - renewal invoice, ratings pages and"
type textarea "x"
type input "2025 Workers Comp - renewal invoice, ratings pages and"
type textarea "x"
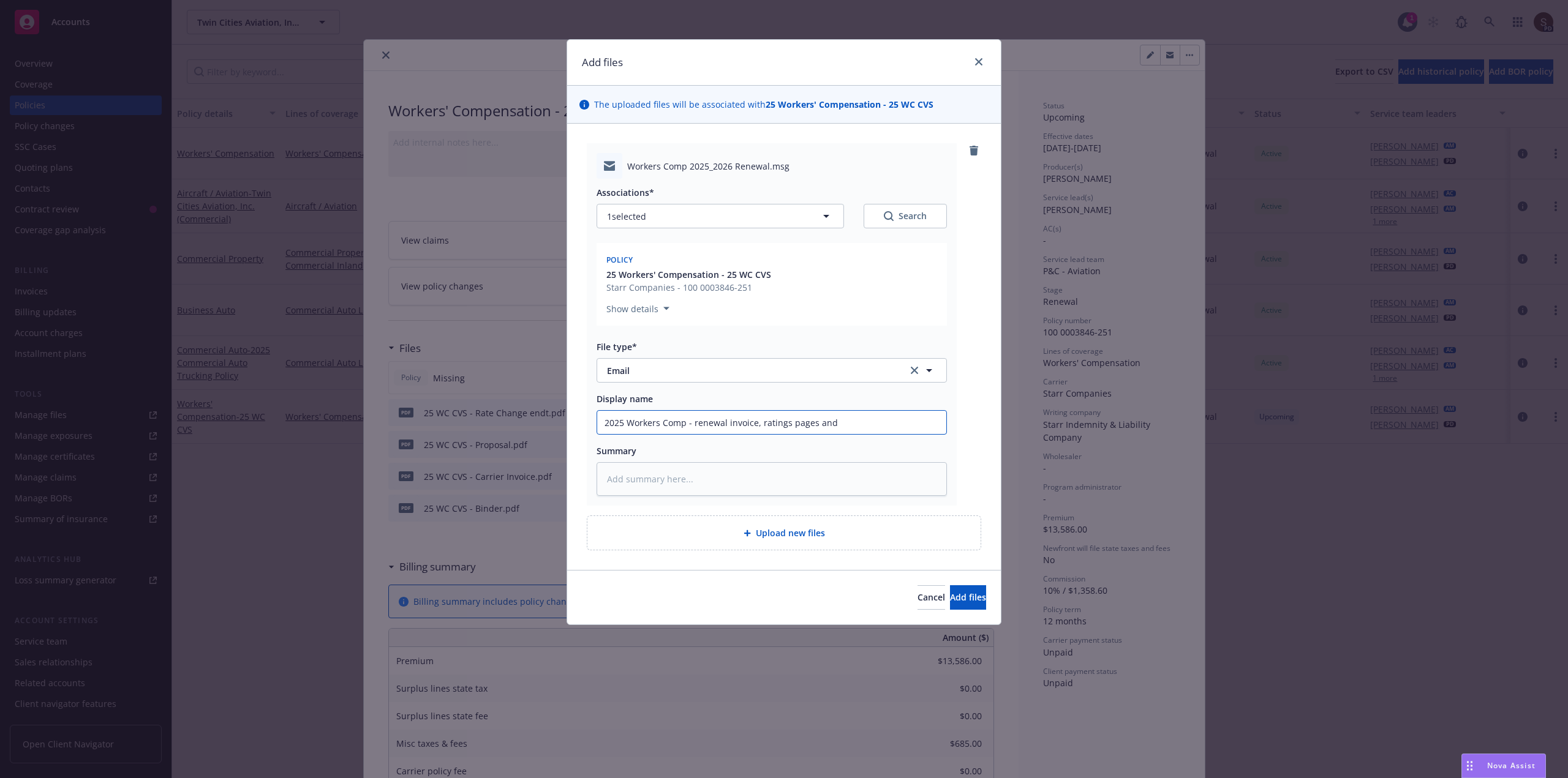
type input "2025 Workers Comp - renewal invoice, ratings pages and i"
type textarea "x"
type input "2025 Workers Comp - renewal invoice, ratings pages and in"
type textarea "x"
type input "2025 Workers Comp - renewal invoice, ratings pages and inf"
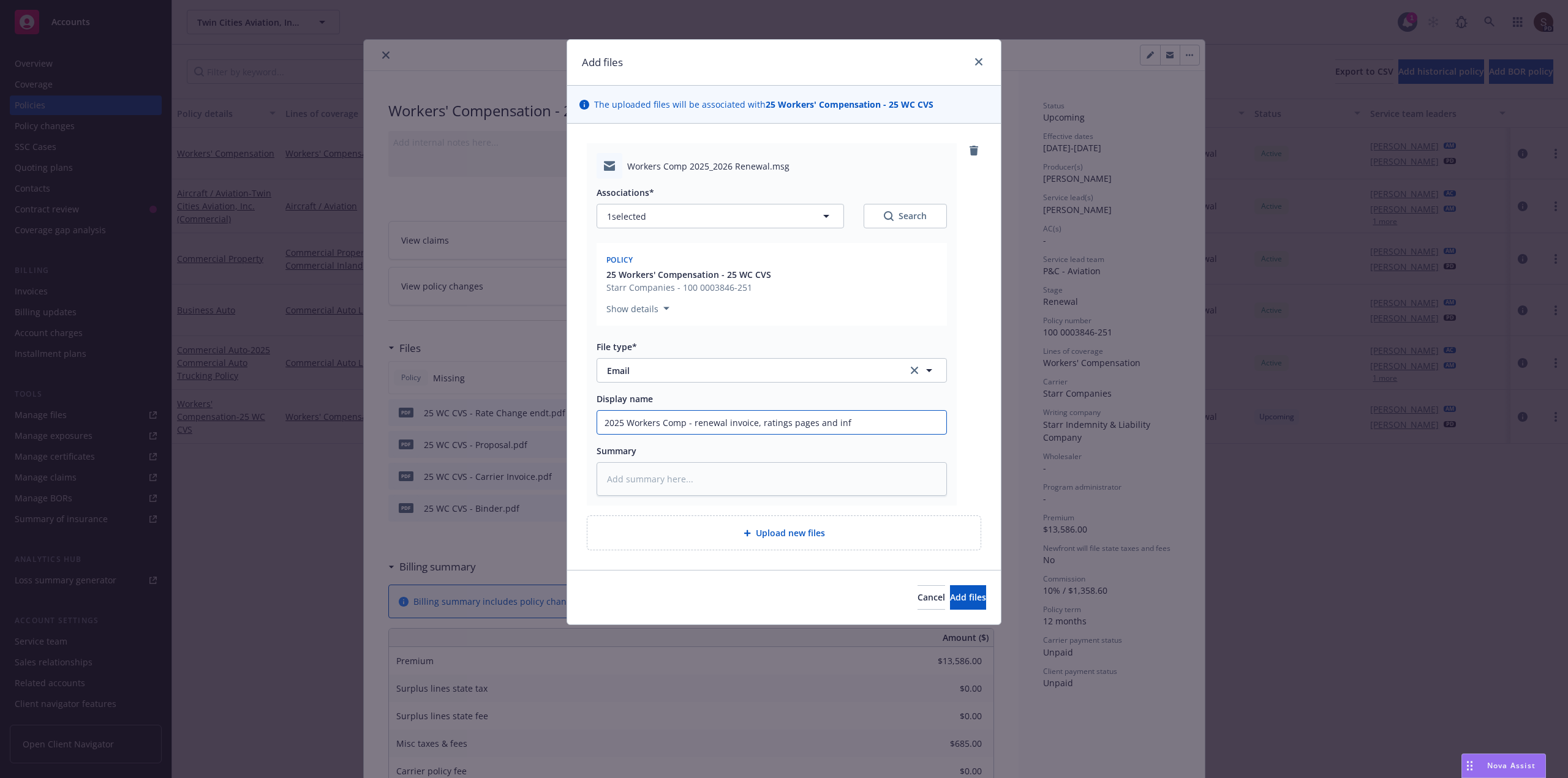
type textarea "x"
type input "2025 Workers Comp - renewal invoice, ratings pages and info"
type textarea "x"
type input "2025 Workers Comp - renewal invoice, ratings pages and info"
type textarea "x"
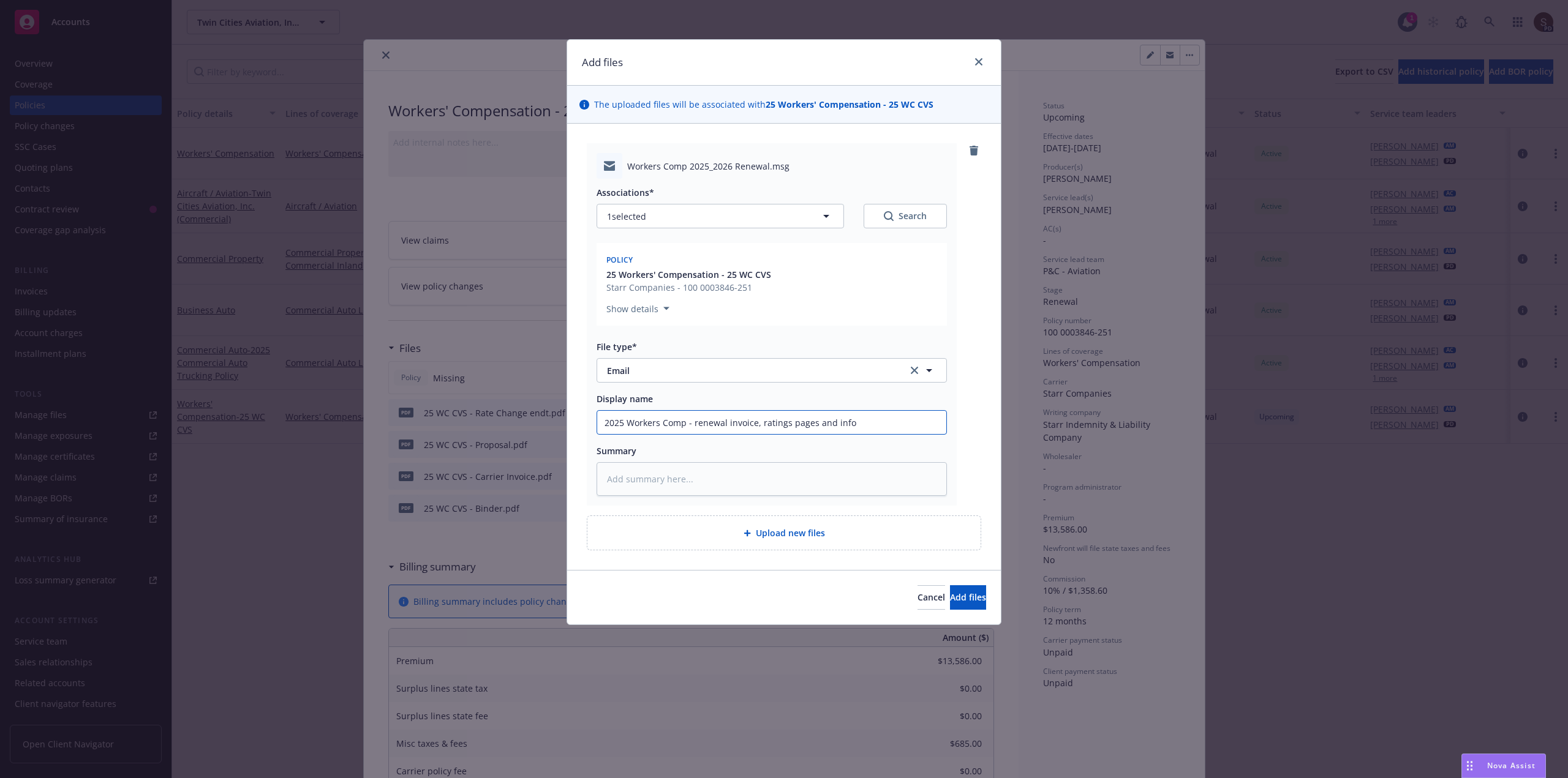
type input "2025 Workers Comp - renewal invoice, ratings pages and info r"
type textarea "x"
type input "2025 Workers Comp - renewal invoice, ratings pages and info re"
type textarea "x"
type input "2025 Workers Comp - renewal invoice, ratings pages and info re:"
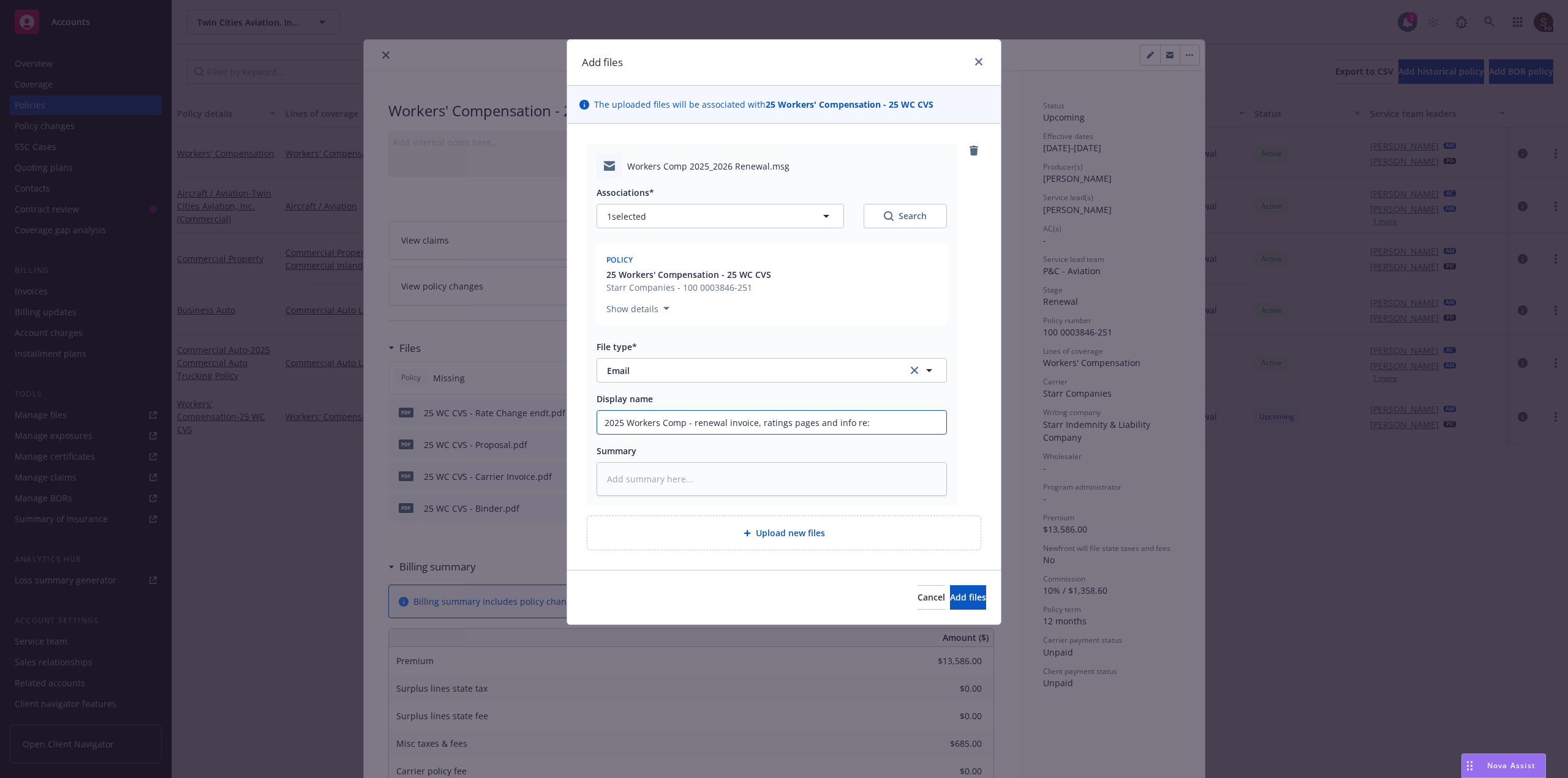
type textarea "x"
type input "2025 Workers Comp - renewal invoice, ratings pages and info re:"
type textarea "x"
type input "2025 Workers Comp - renewal invoice, ratings pages and info re: F"
type textarea "x"
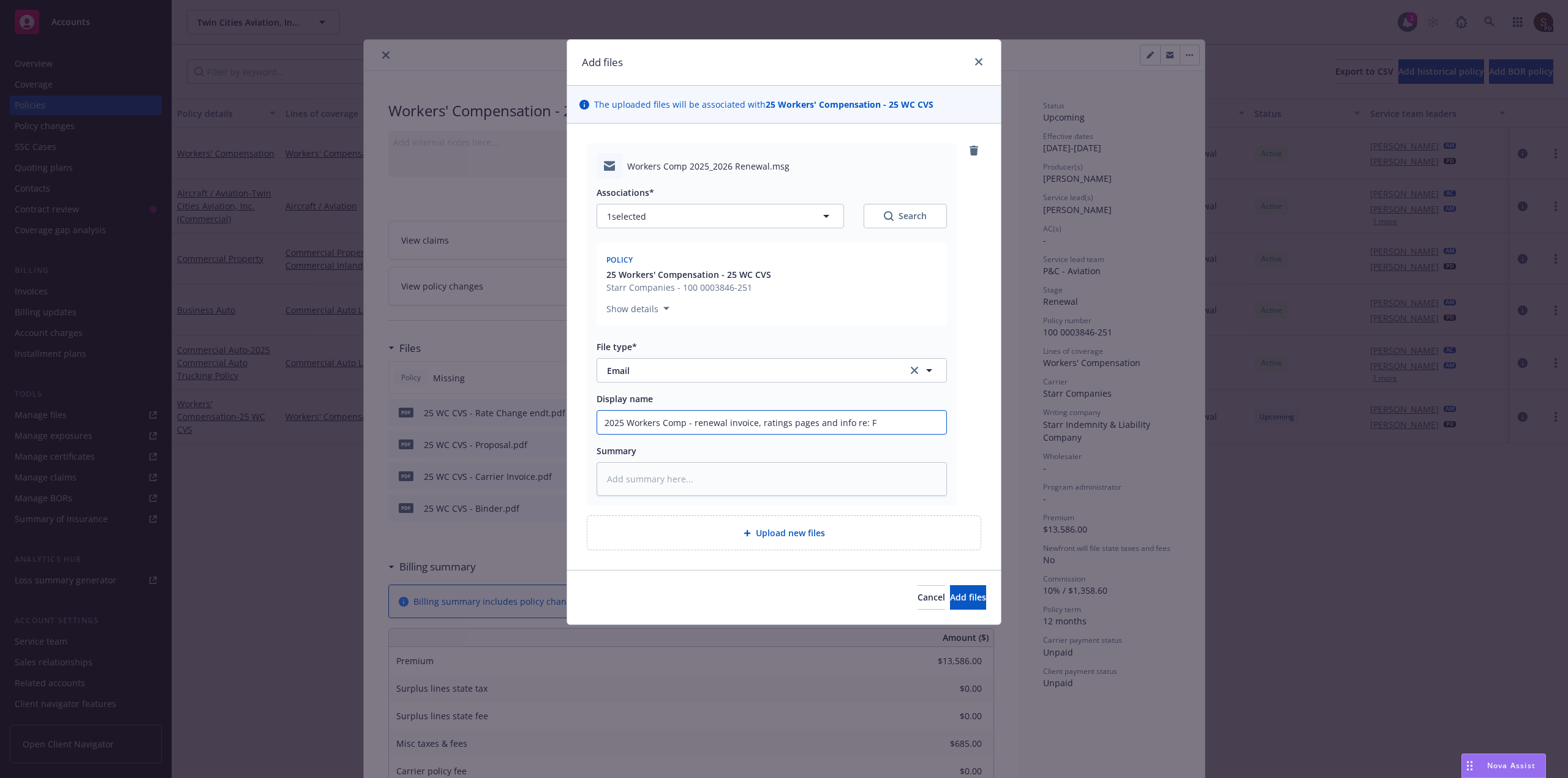
type input "2025 Workers Comp - renewal invoice, ratings pages and info re: FI"
type textarea "x"
type input "2025 Workers Comp - renewal invoice, ratings pages and info re: FIF"
type textarea "x"
type input "2025 Workers Comp - renewal invoice, ratings pages and info re: FIF"
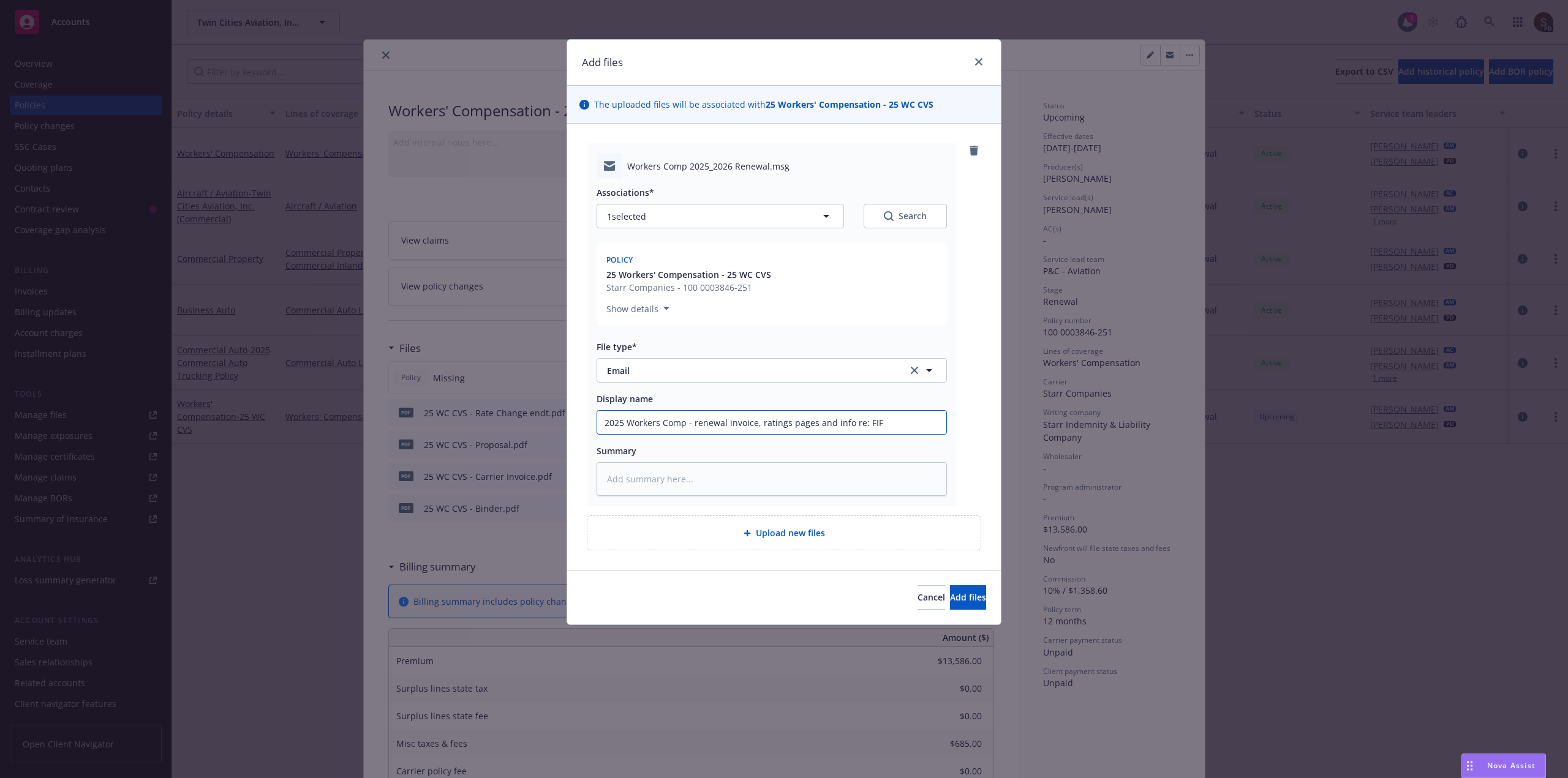
type textarea "x"
type input "2025 Workers Comp - renewal invoice, ratings pages and info re: FIF l"
type textarea "x"
type input "2025 Workers Comp - renewal invoice, ratings pages and info re: FIF lo"
type textarea "x"
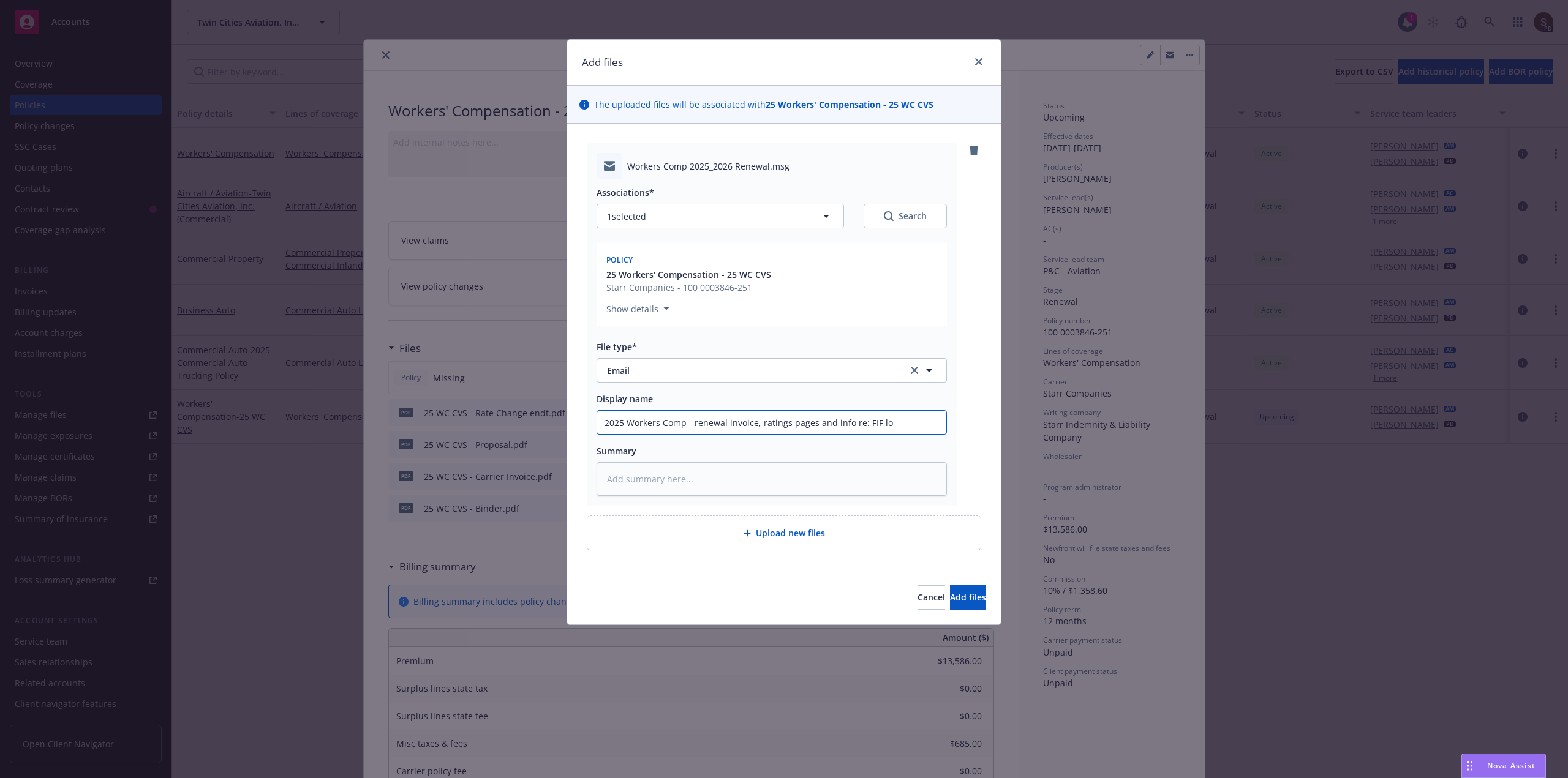
type input "2025 Workers Comp - renewal invoice, ratings pages and info re: FIF loa"
type textarea "x"
type input "2025 Workers Comp - renewal invoice, ratings pages and info re: FIF loan"
type textarea "x"
type input "2025 Workers Comp - renewal invoice, ratings pages and info re: FIF loan"
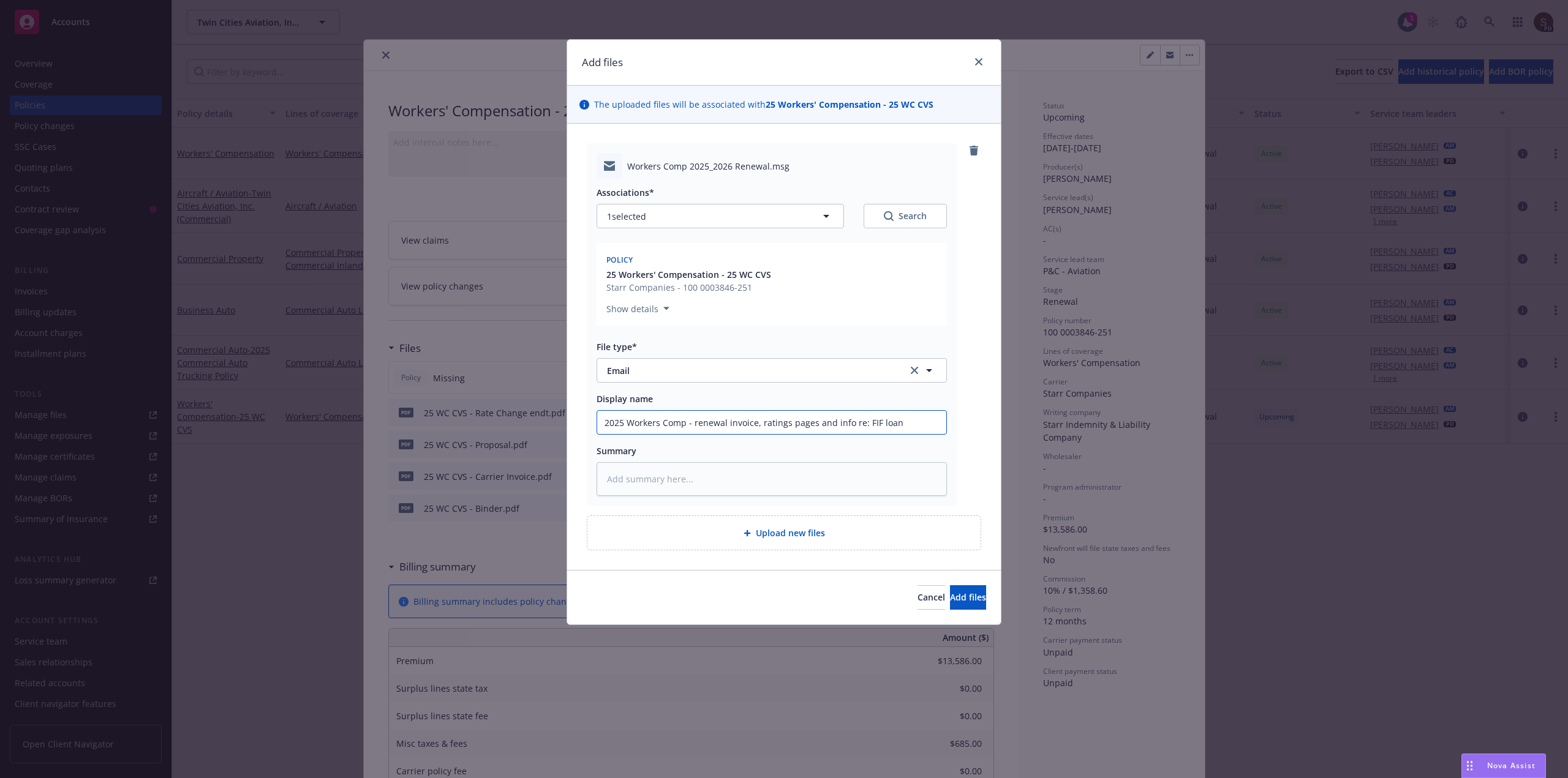
type textarea "x"
type input "2025 Workers Comp - renewal invoice, ratings pages and info re: FIF loan t"
type textarea "x"
type input "2025 Workers Comp - renewal invoice, ratings pages and info re: FIF loan to"
type textarea "x"
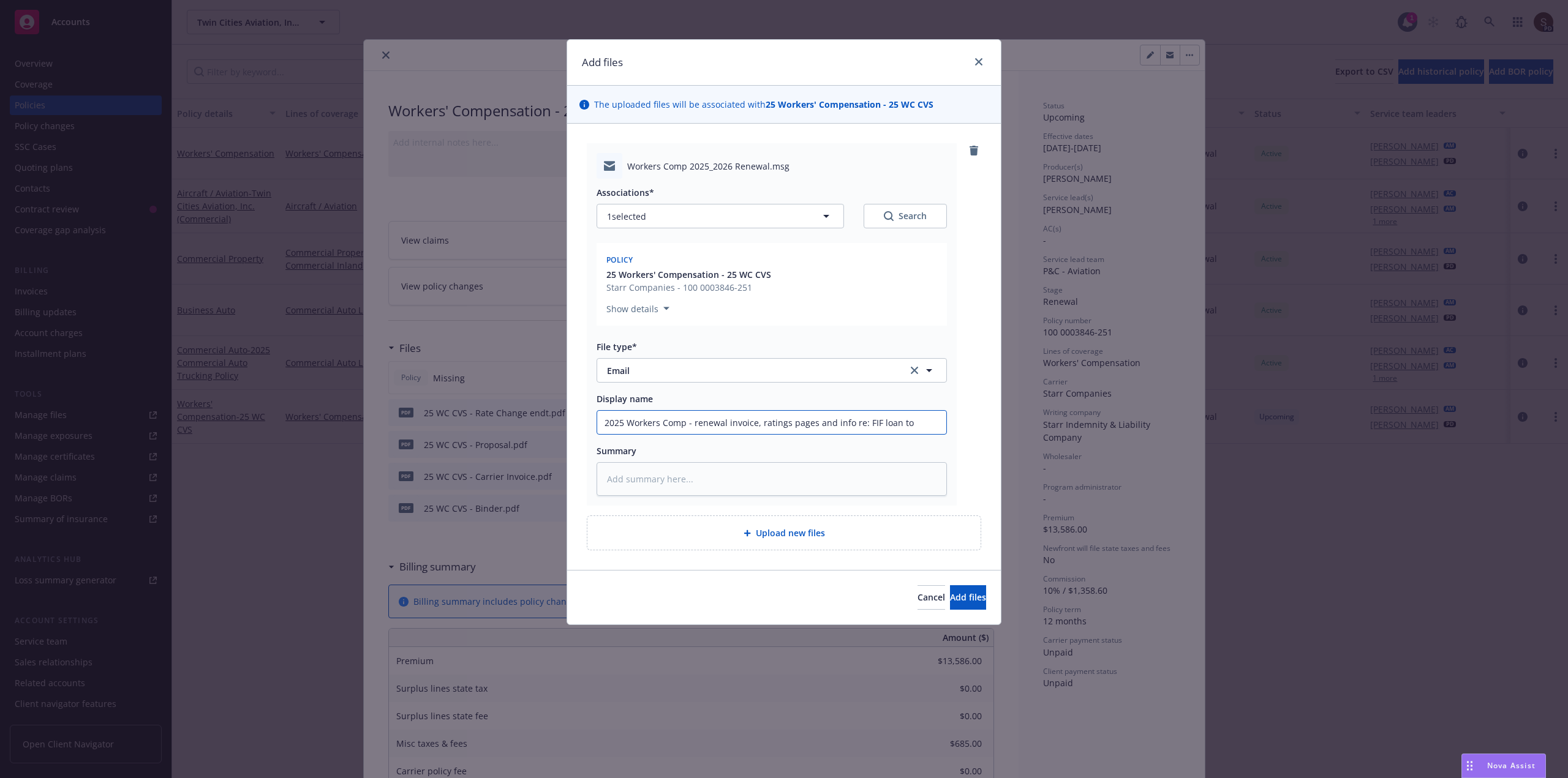
type input "2025 Workers Comp - renewal invoice, ratings pages and info re: FIF loan to"
type textarea "x"
type input "2025 Workers Comp - renewal invoice, ratings pages and info re: FIF loan to i"
type textarea "x"
type input "2025 Workers Comp - renewal invoice, ratings pages and info re: FIF loan to ins"
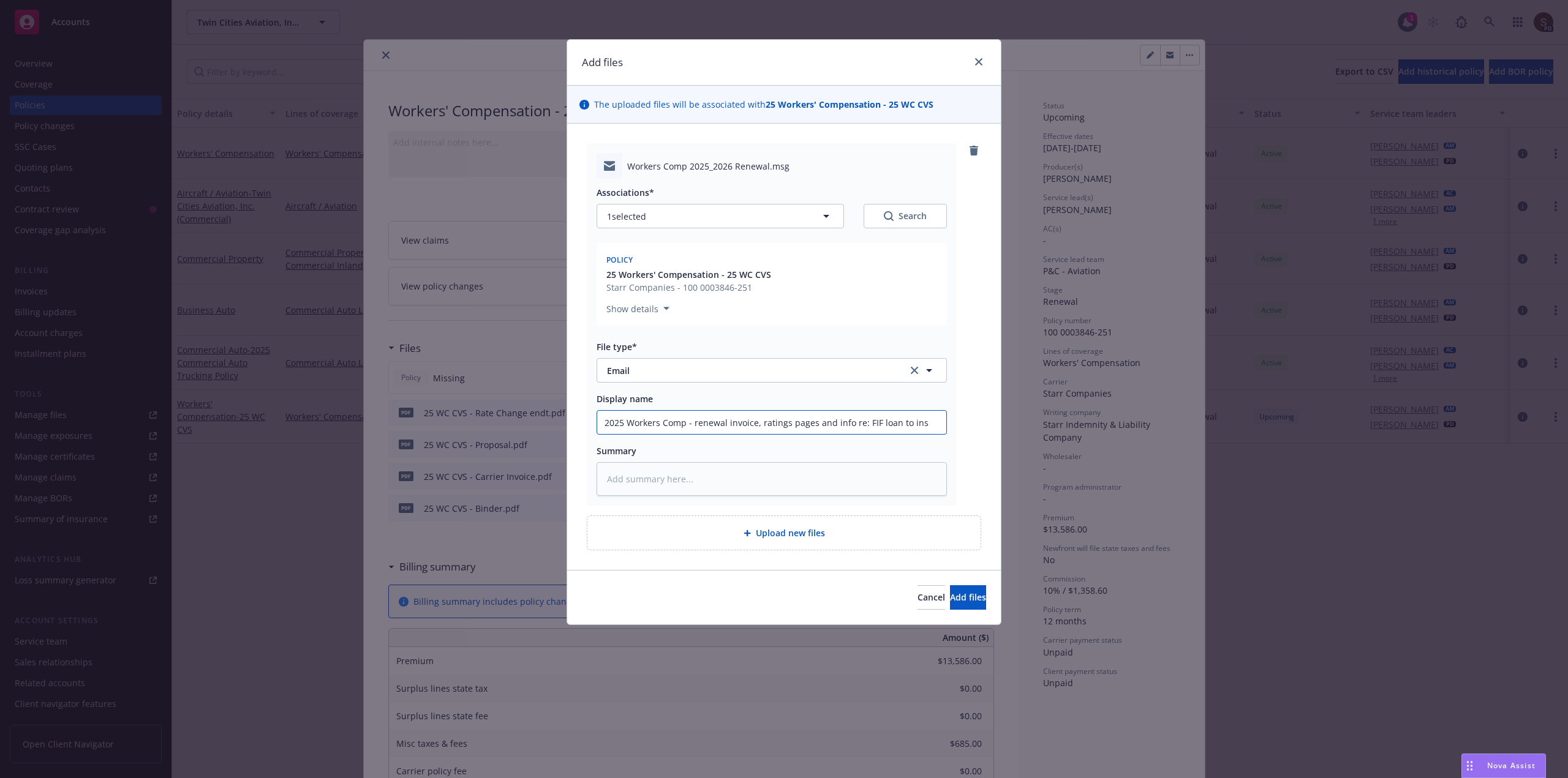
type textarea "x"
type input "2025 Workers Comp - renewal invoice, ratings pages and info re: FIF loan to insu"
type textarea "x"
type input "2025 Workers Comp - renewal invoice, ratings pages and info re: FIF loan to ins…"
type textarea "x"
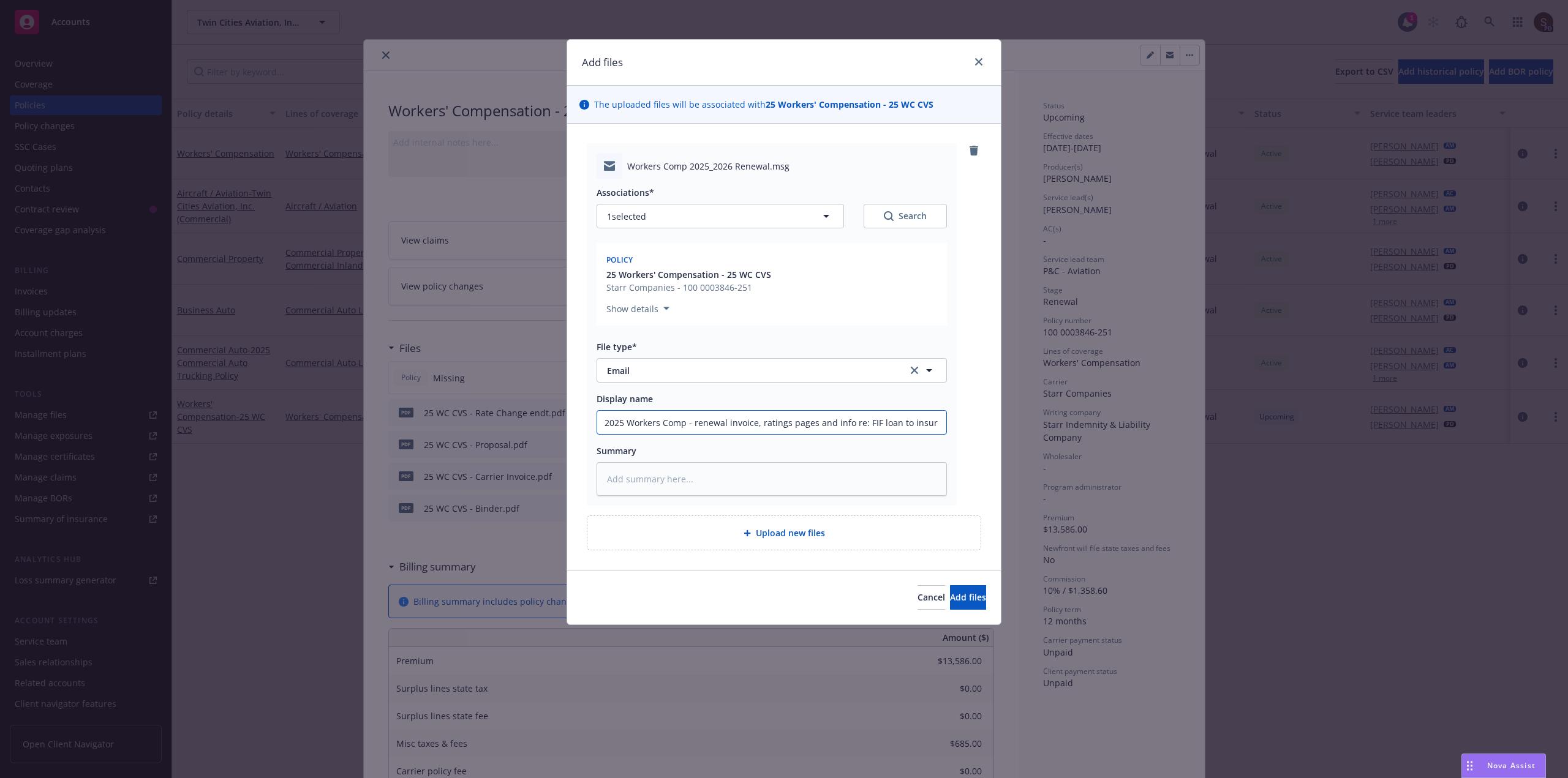
type input "2025 Workers Comp - renewal invoice, ratings pages and info re: FIF loan to ins…"
type textarea "x"
drag, startPoint x: 688, startPoint y: 422, endPoint x: 970, endPoint y: 423, distance: 282.0
click at [970, 423] on div "Workers Comp 2025_2026 Renewal.msg Associations* 1 selected Search Policy 25 Wo…" at bounding box center [784, 325] width 394 height 363
type input "2025 Workers Comp - renewal invoice, ratings pages and info re: FIF loan to ins…"
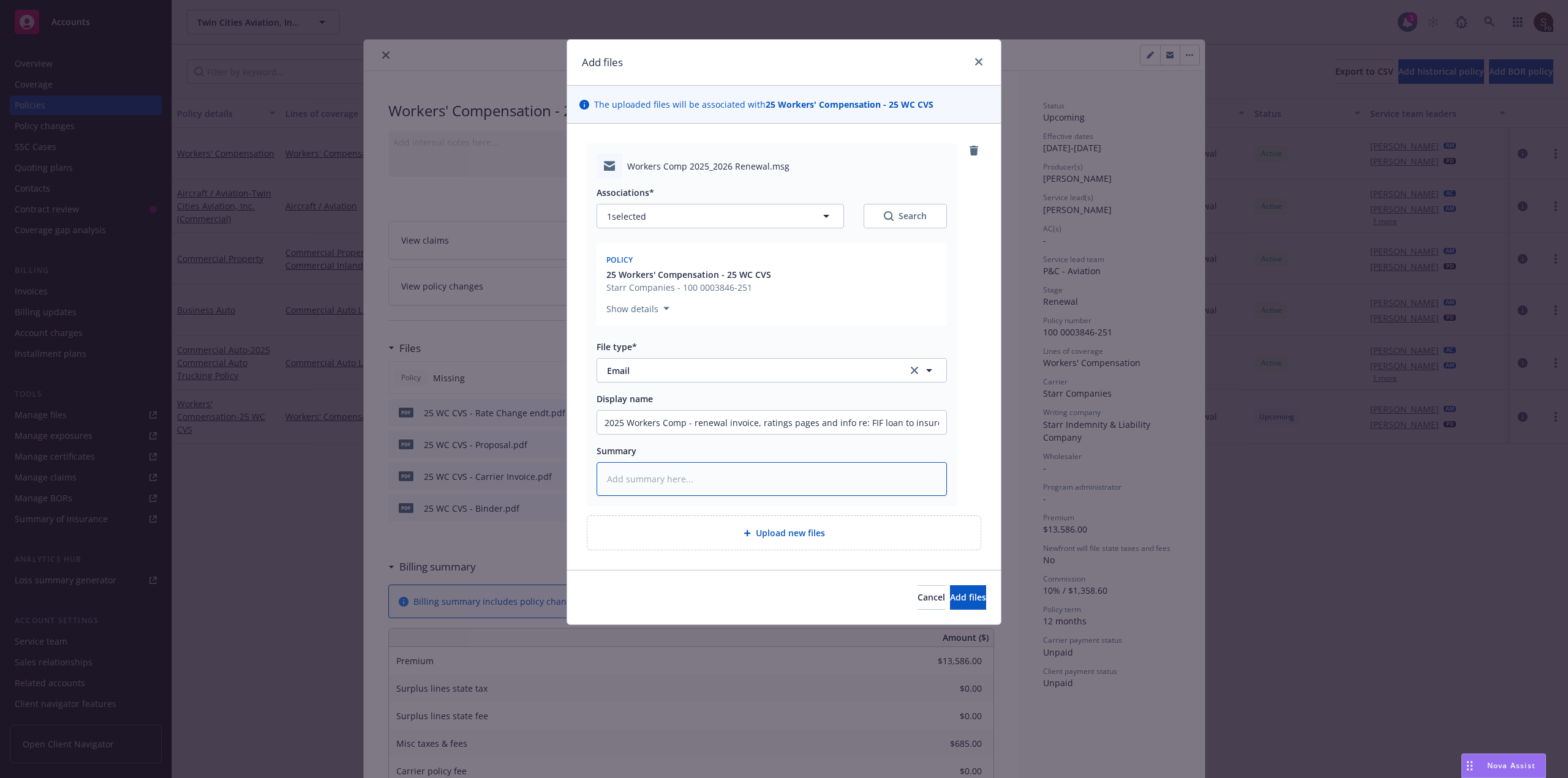
click at [651, 483] on textarea at bounding box center [772, 478] width 351 height 34
type textarea "x"
type textarea "2"
type textarea "x"
type textarea "25"
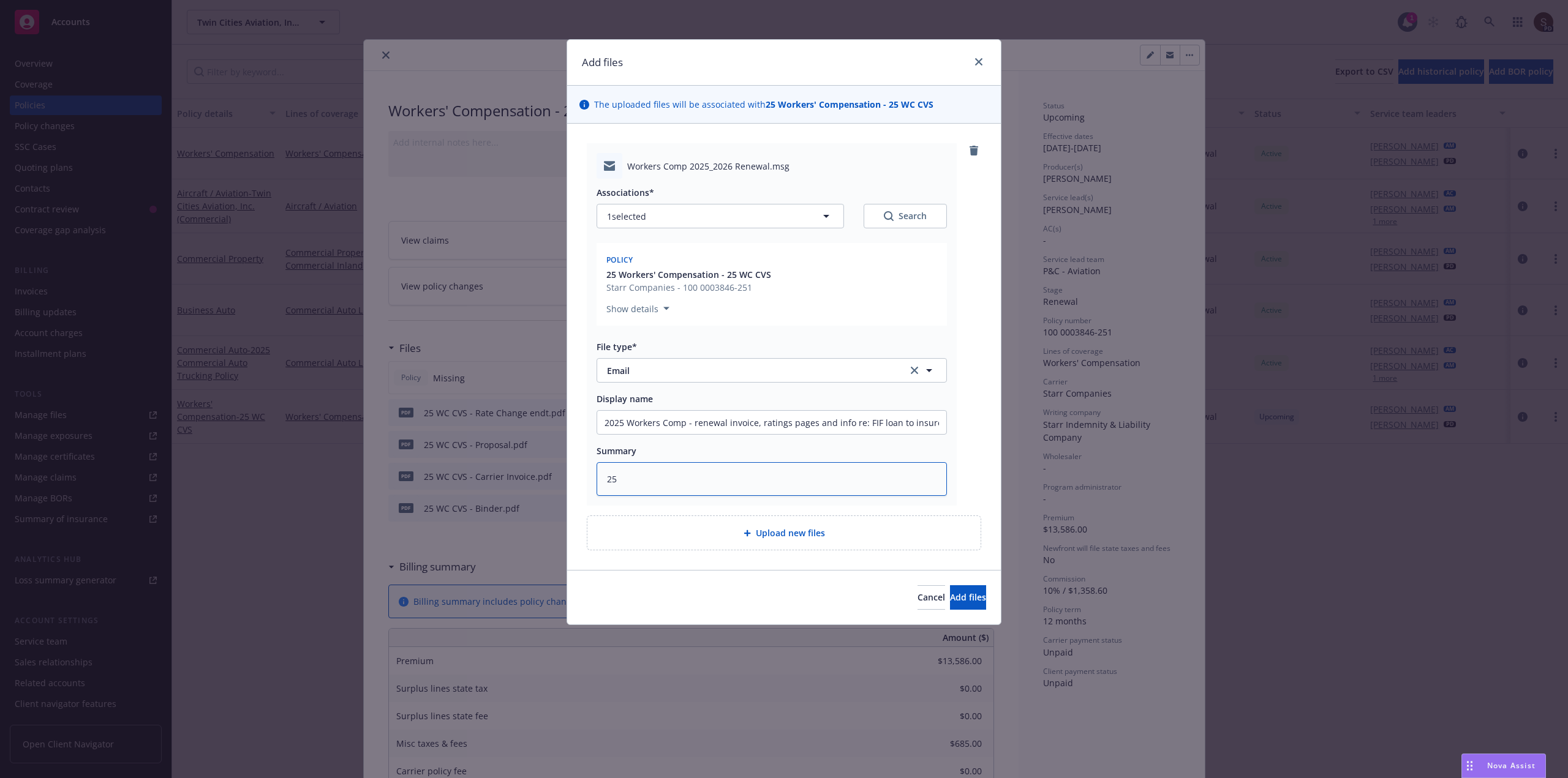
type textarea "x"
type textarea "25"
type textarea "x"
type textarea "25 W"
type textarea "x"
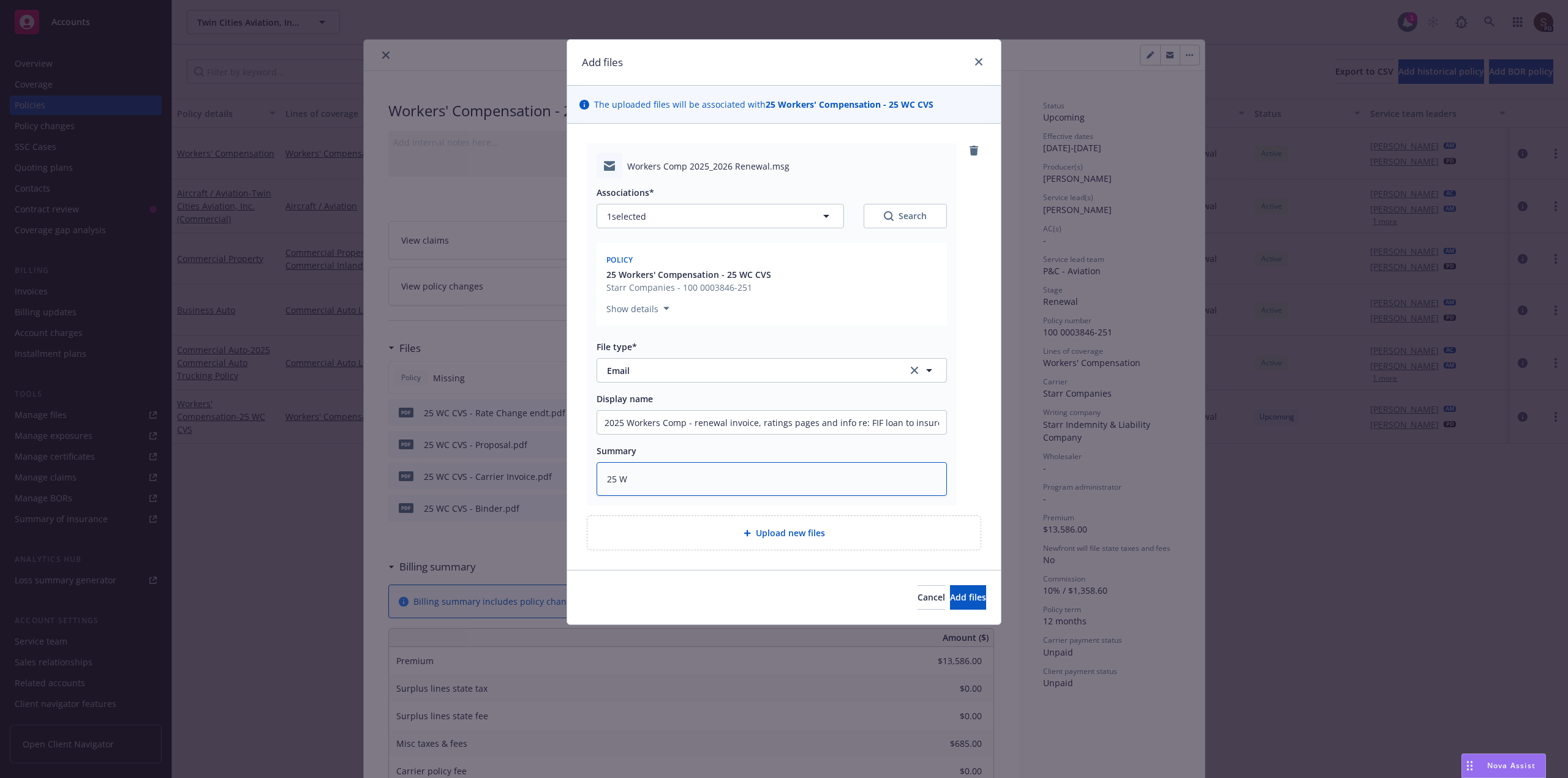
type textarea "25 WC"
type textarea "x"
type textarea "25 WC"
type textarea "x"
type textarea "25 WC C"
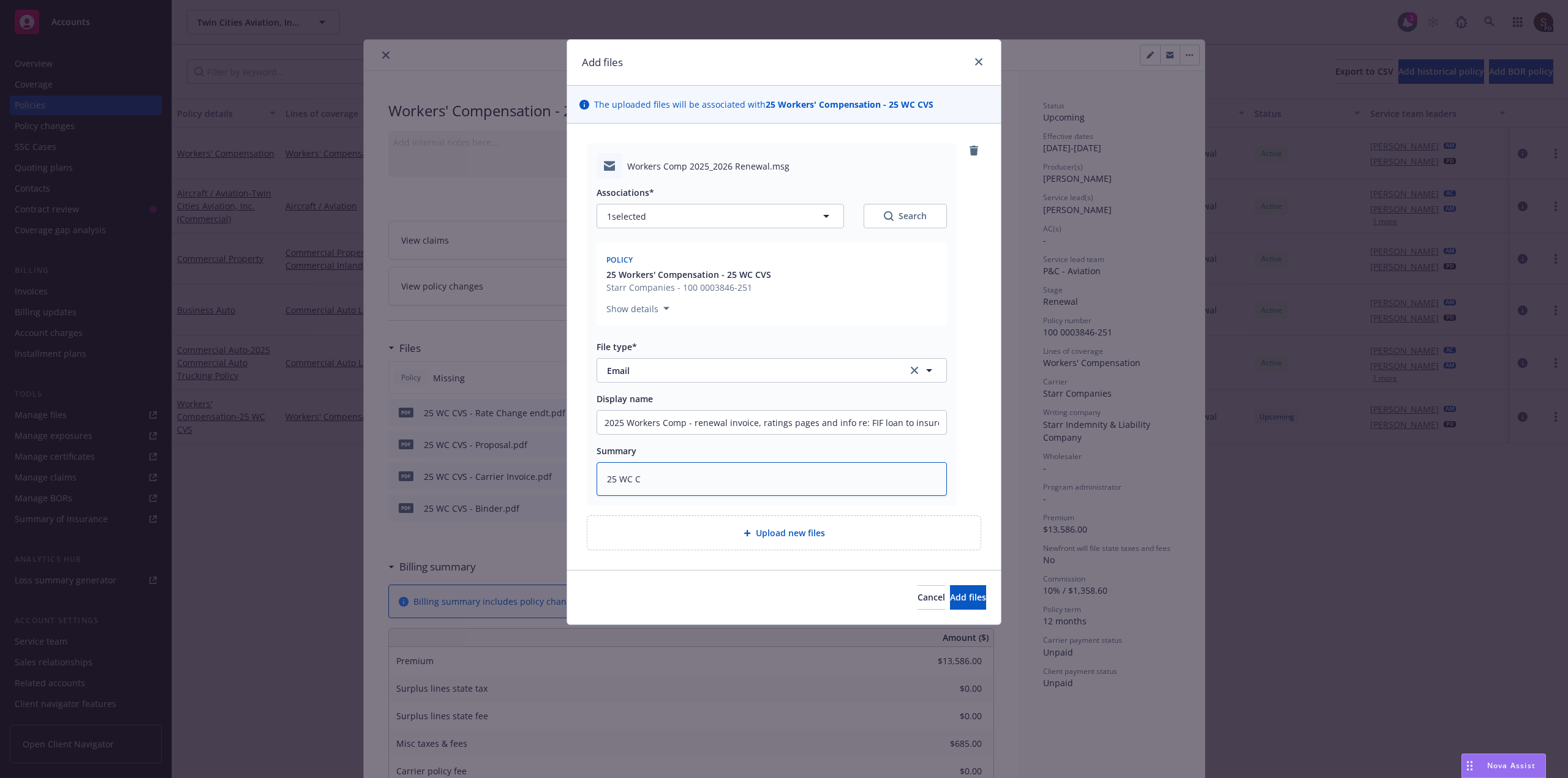
type textarea "x"
type textarea "25 WC CV"
type textarea "x"
type textarea "25 WC CVS"
type textarea "x"
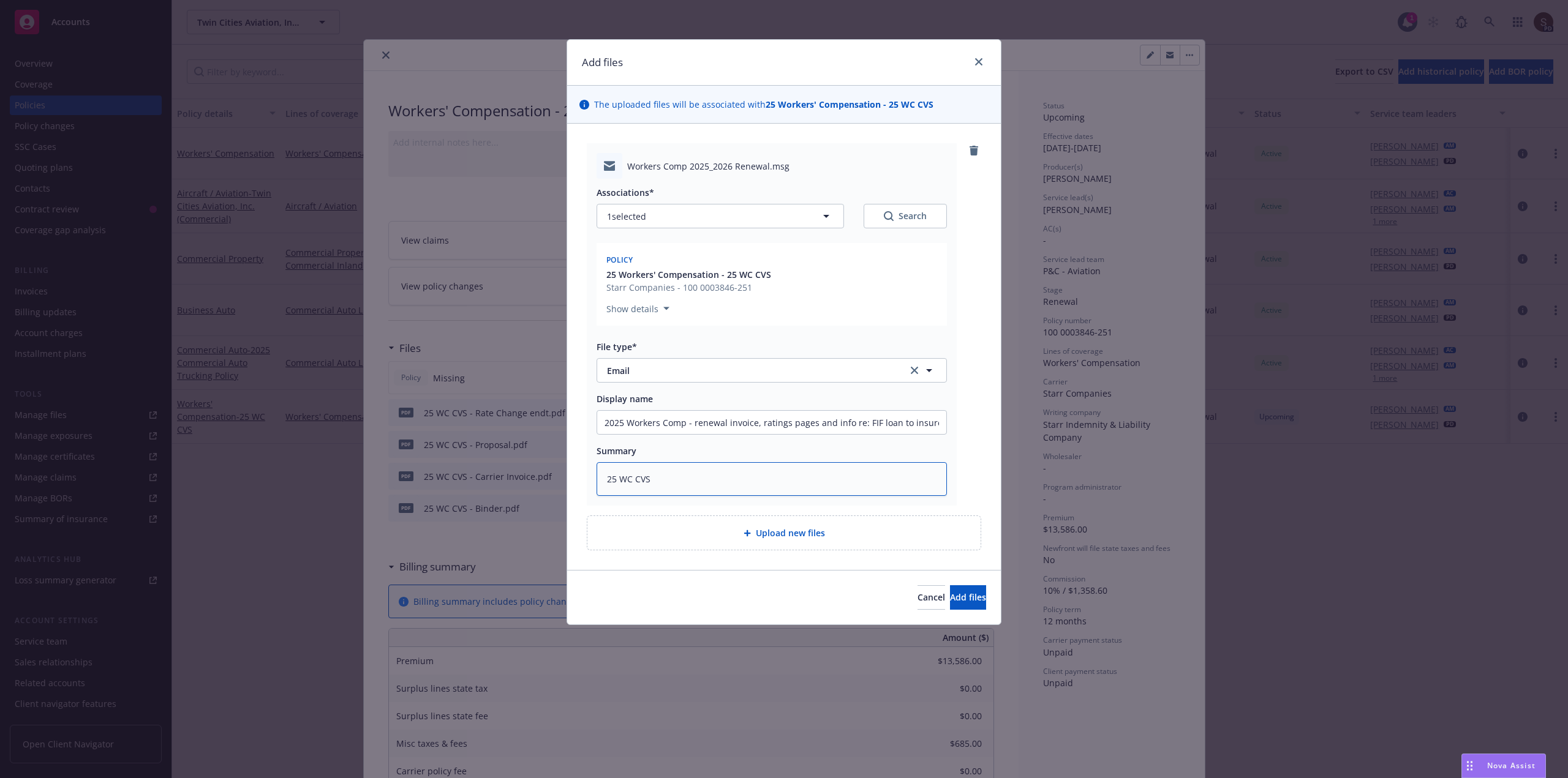
type textarea "25 WC CVS"
type textarea "x"
type textarea "25 WC CVS -"
type textarea "x"
type textarea "25 WC CVS -"
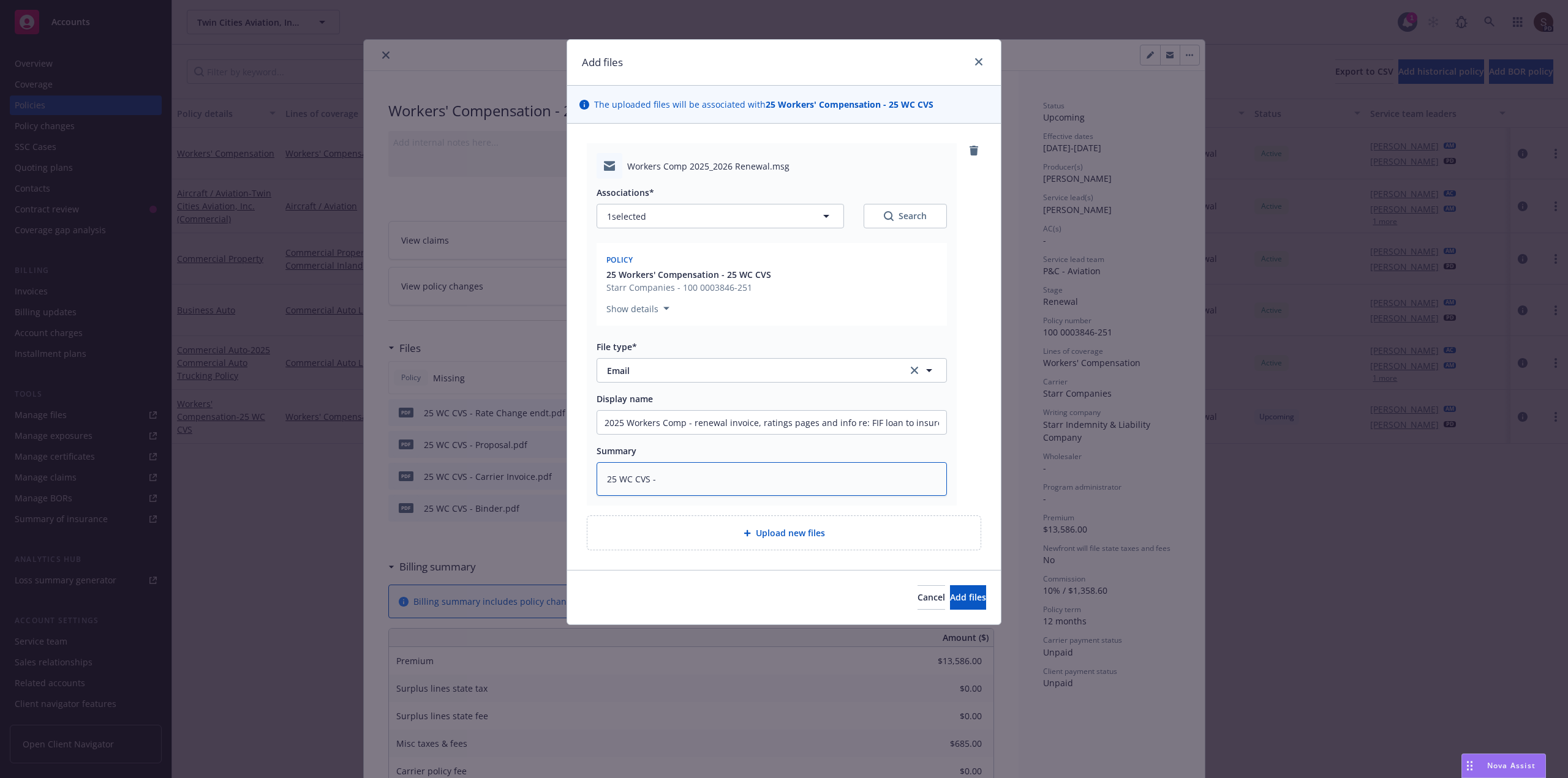
paste textarea "- renewal invoice, ratings pages and info re: FIF loan to insured"
type textarea "x"
type textarea "25 WC CVS - - renewal invoice, ratings pages and info re: FIF loan to insured"
click at [950, 592] on span "Add files" at bounding box center [968, 597] width 36 height 11
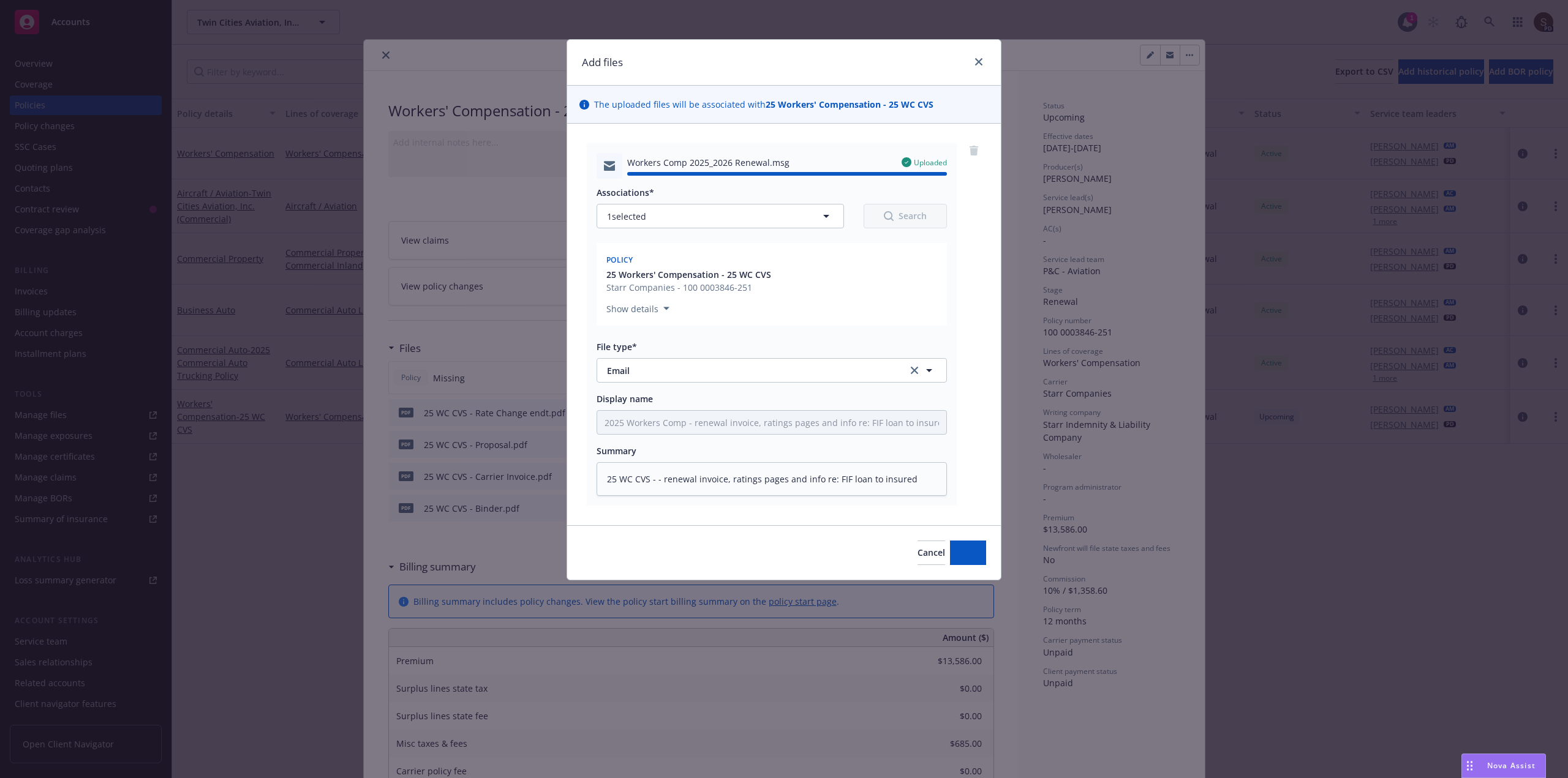
type textarea "x"
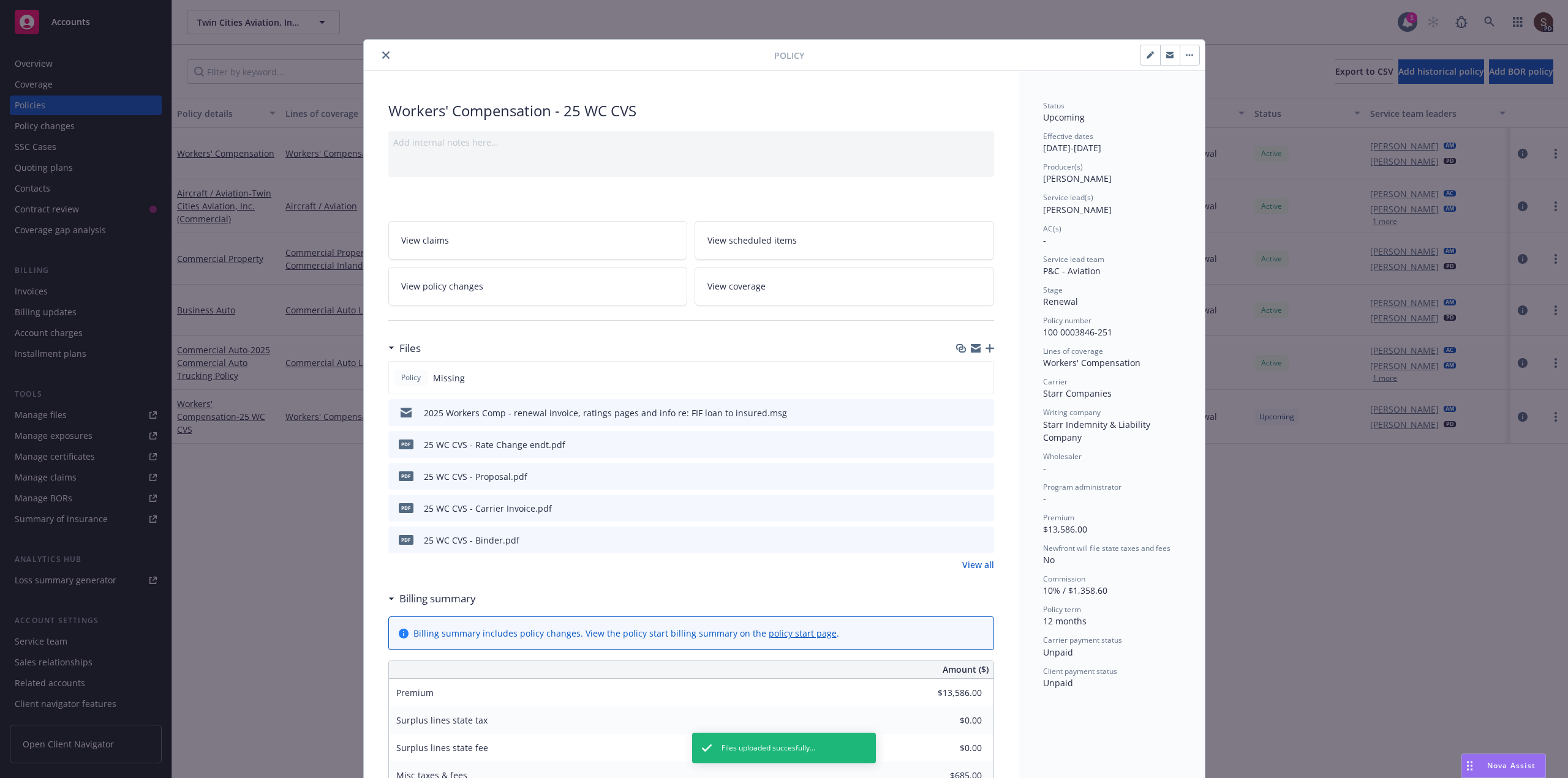
click at [382, 57] on icon "close" at bounding box center [385, 55] width 7 height 7
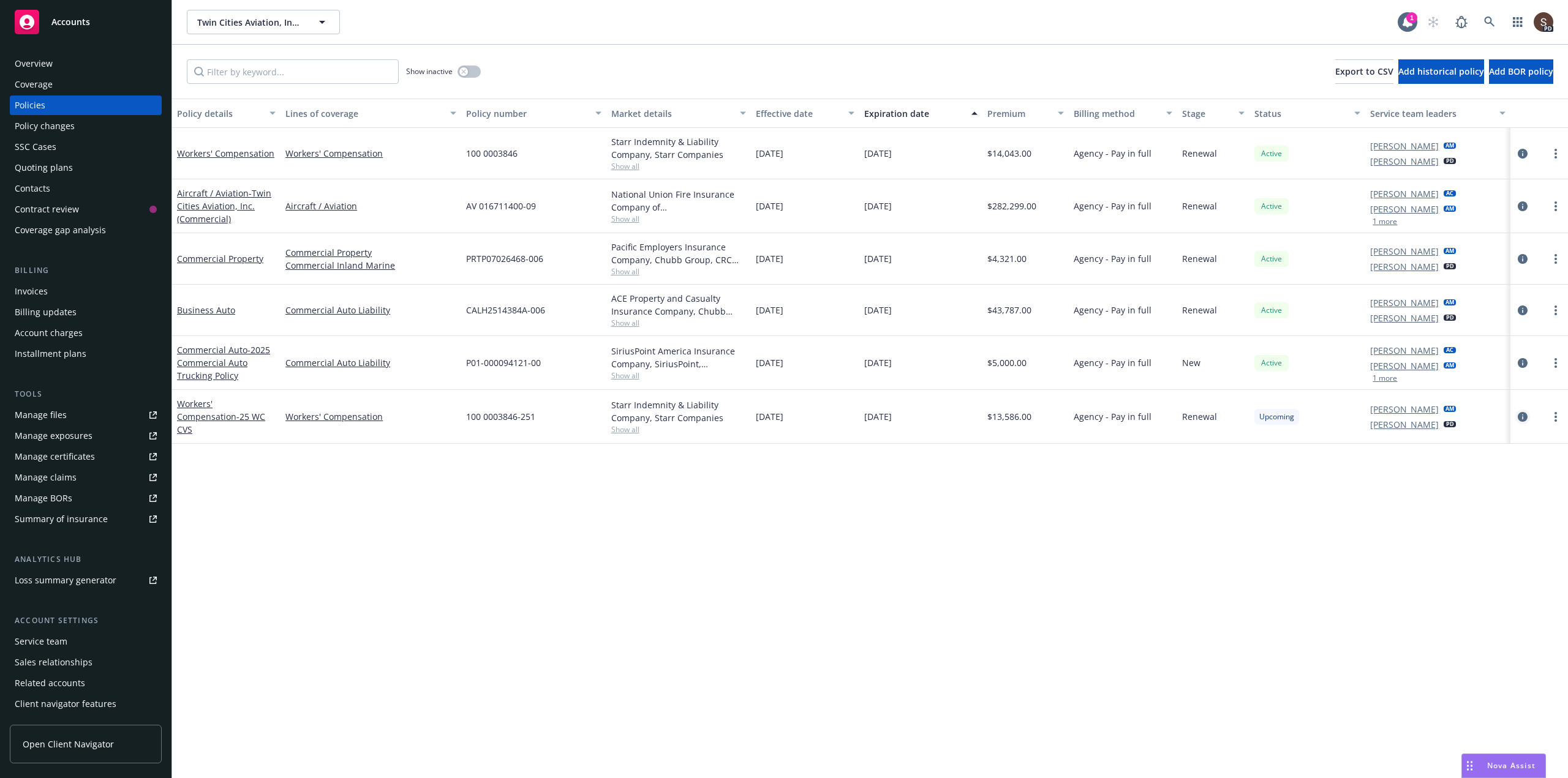
click at [1520, 414] on icon "circleInformation" at bounding box center [1522, 417] width 10 height 10
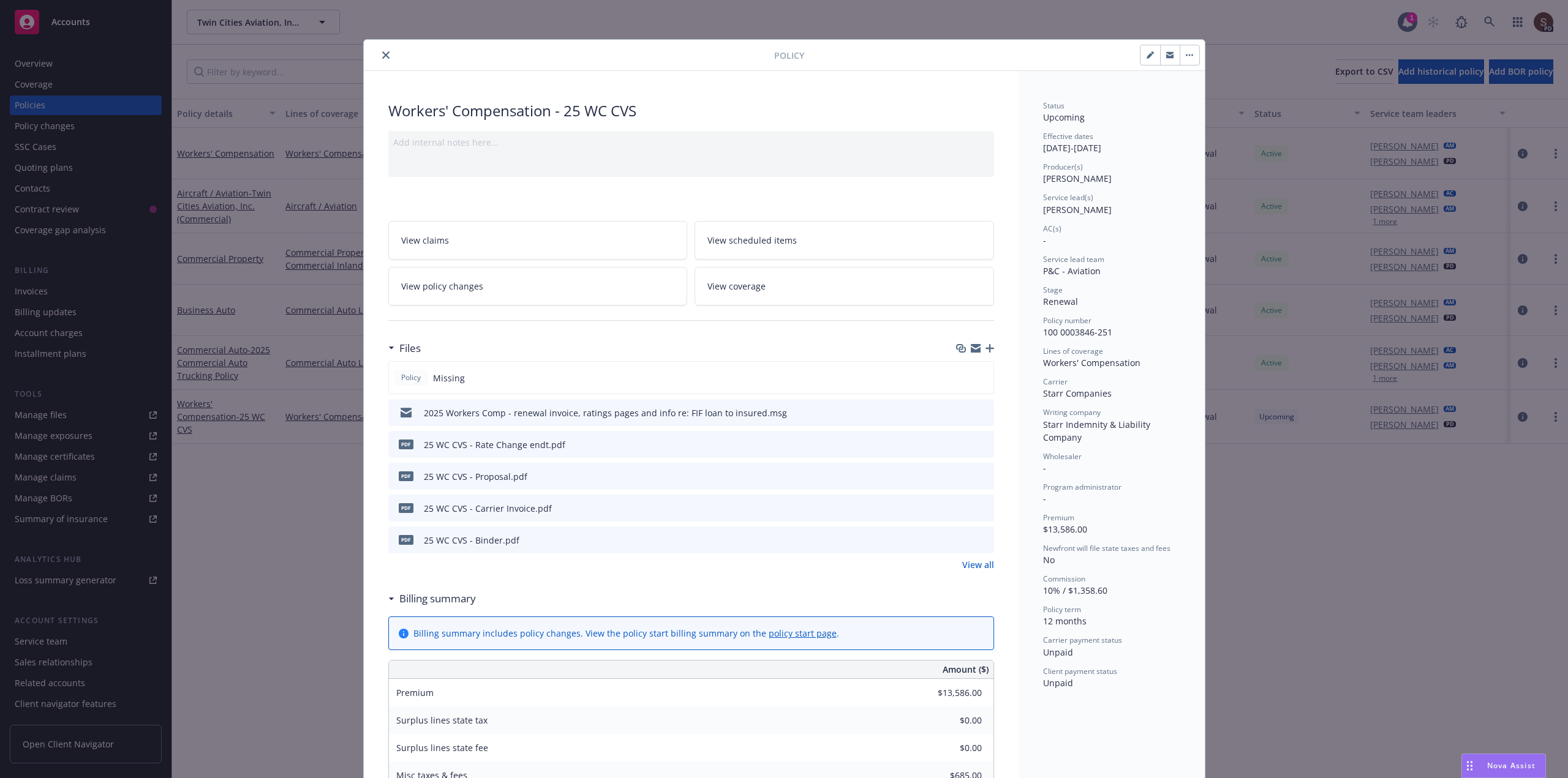
scroll to position [37, 0]
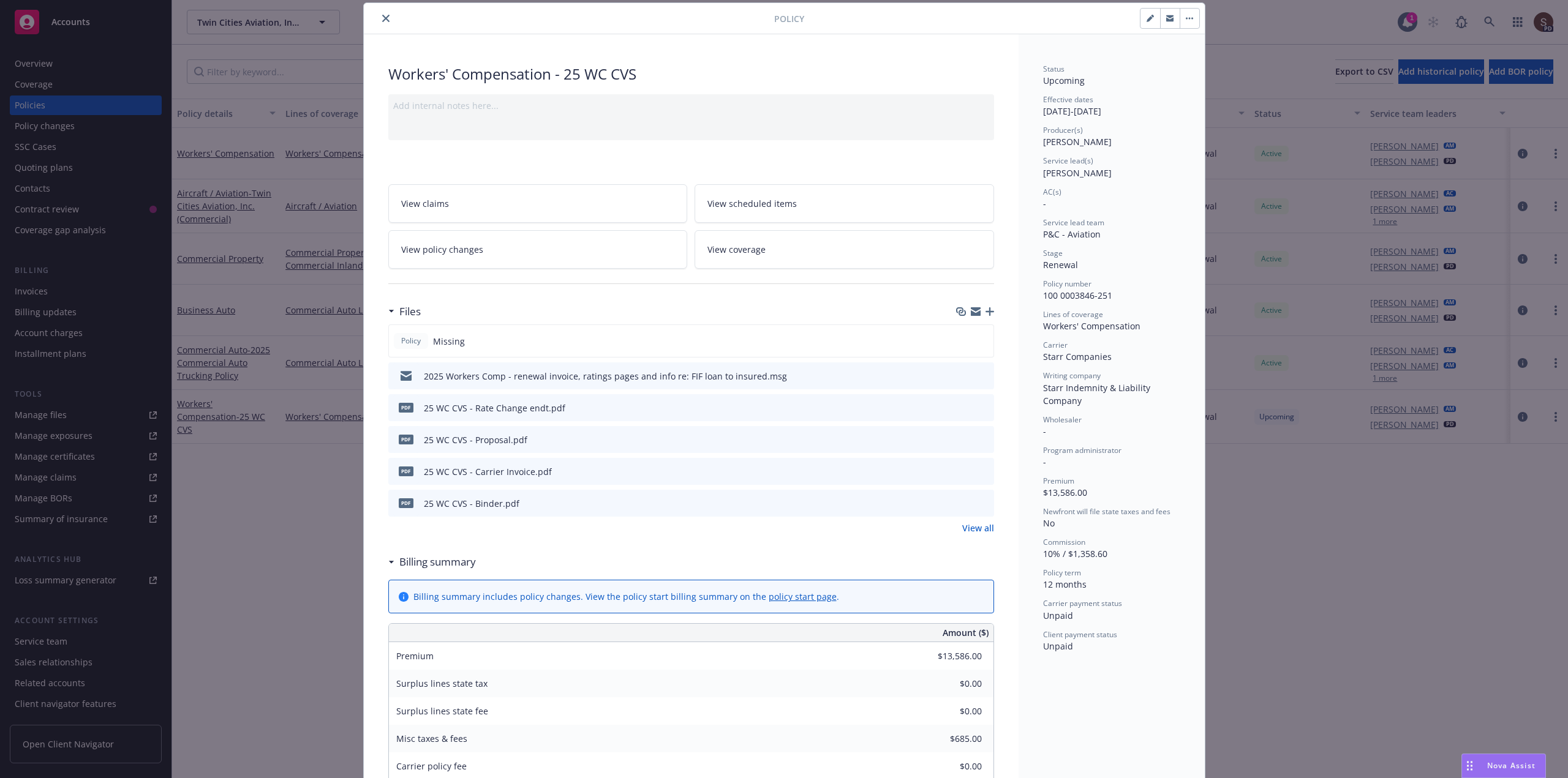
click at [973, 530] on link "View all" at bounding box center [978, 529] width 32 height 13
